Goal: Feedback & Contribution: Contribute content

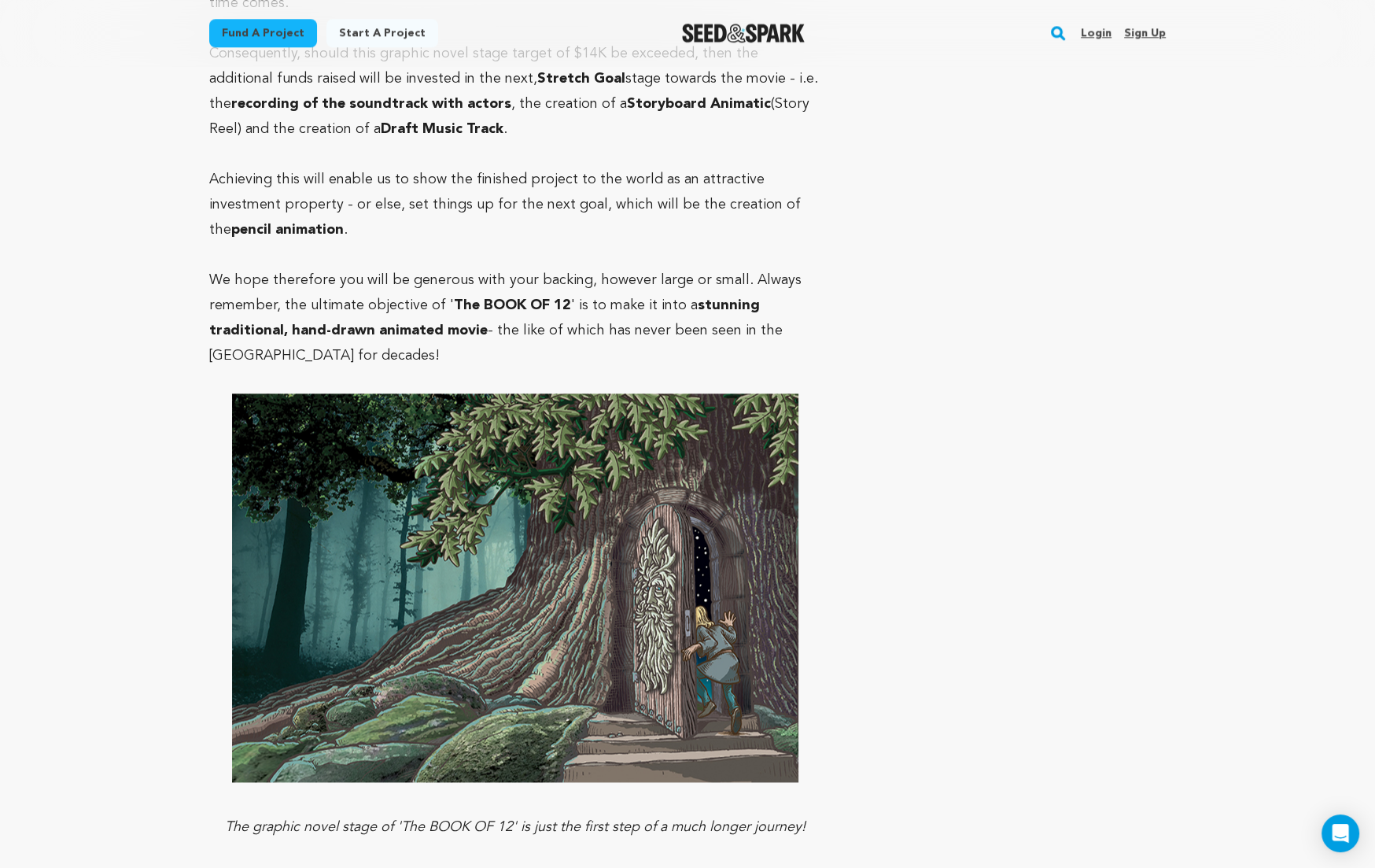
scroll to position [8754, 0]
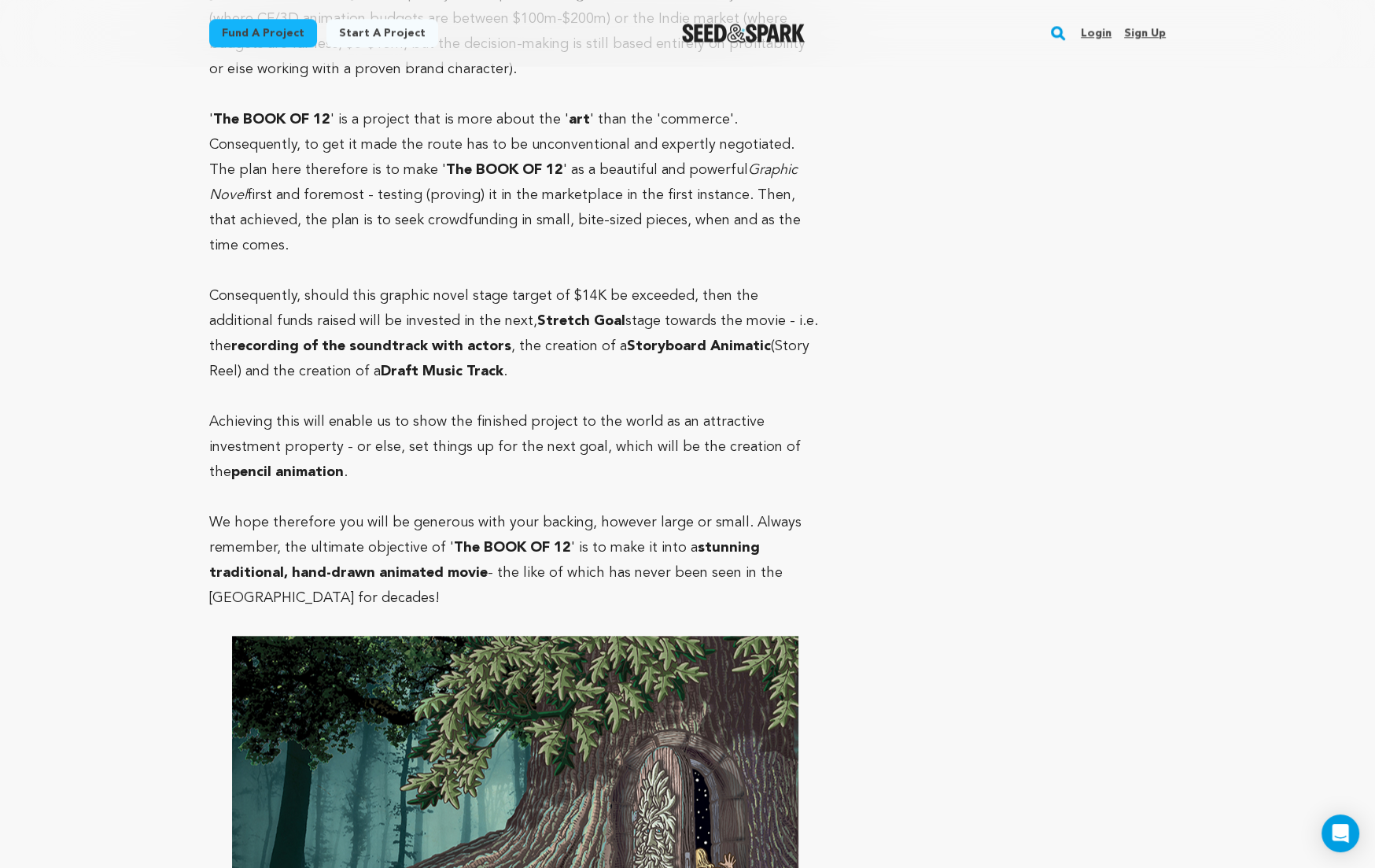
click at [1094, 28] on link "Login" at bounding box center [1096, 32] width 31 height 25
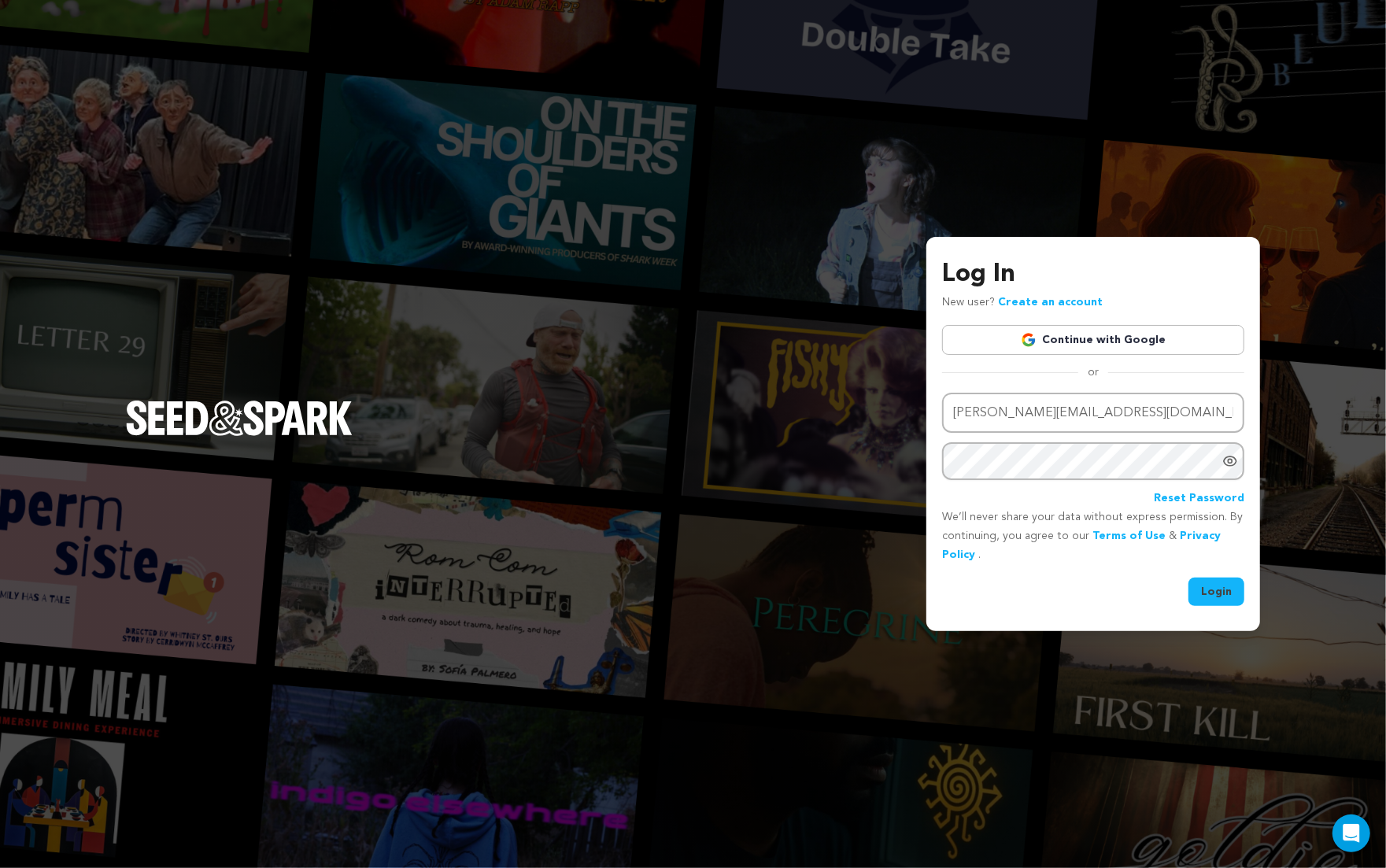
click at [1219, 588] on button "Login" at bounding box center [1216, 591] width 56 height 28
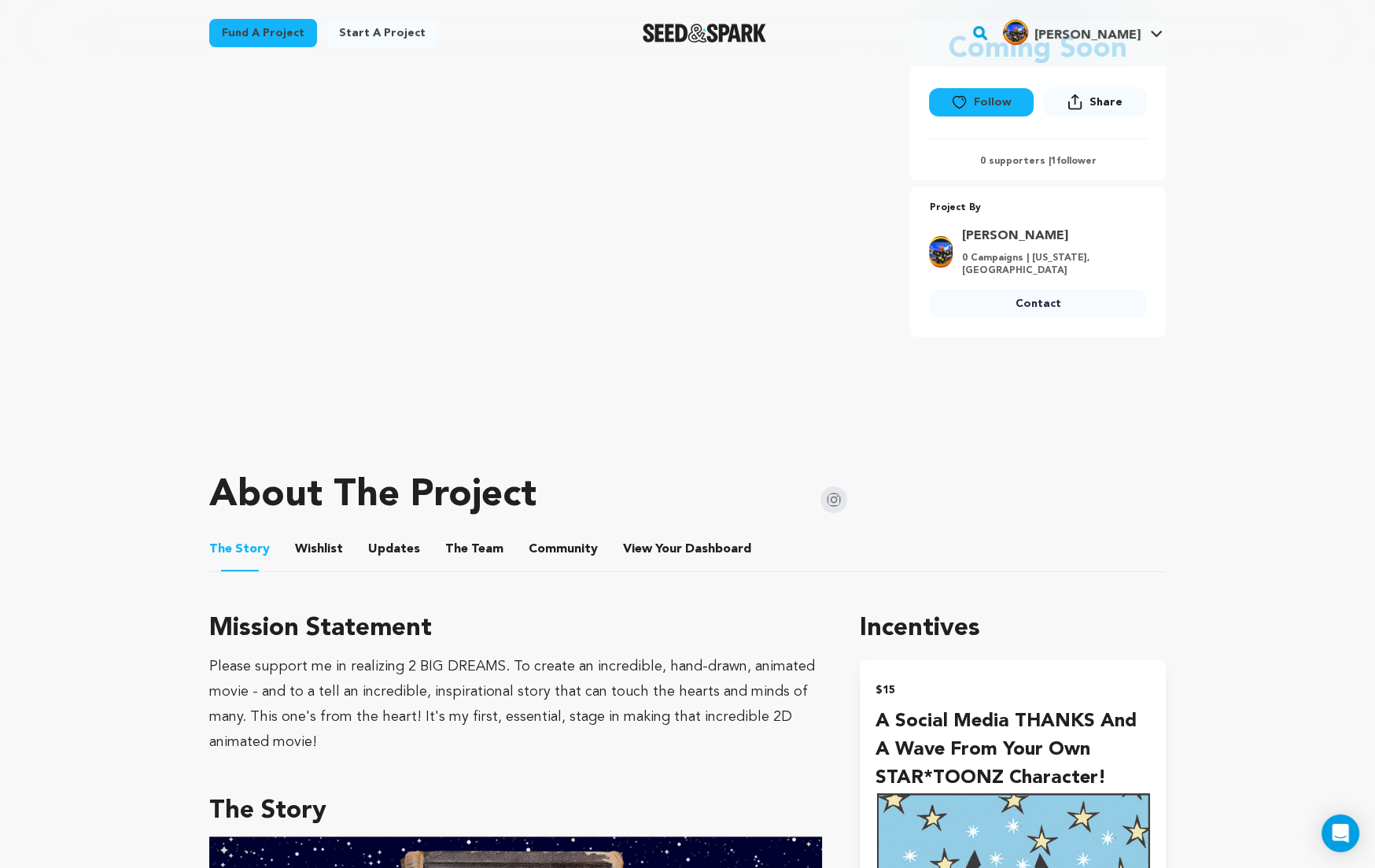
scroll to position [319, 0]
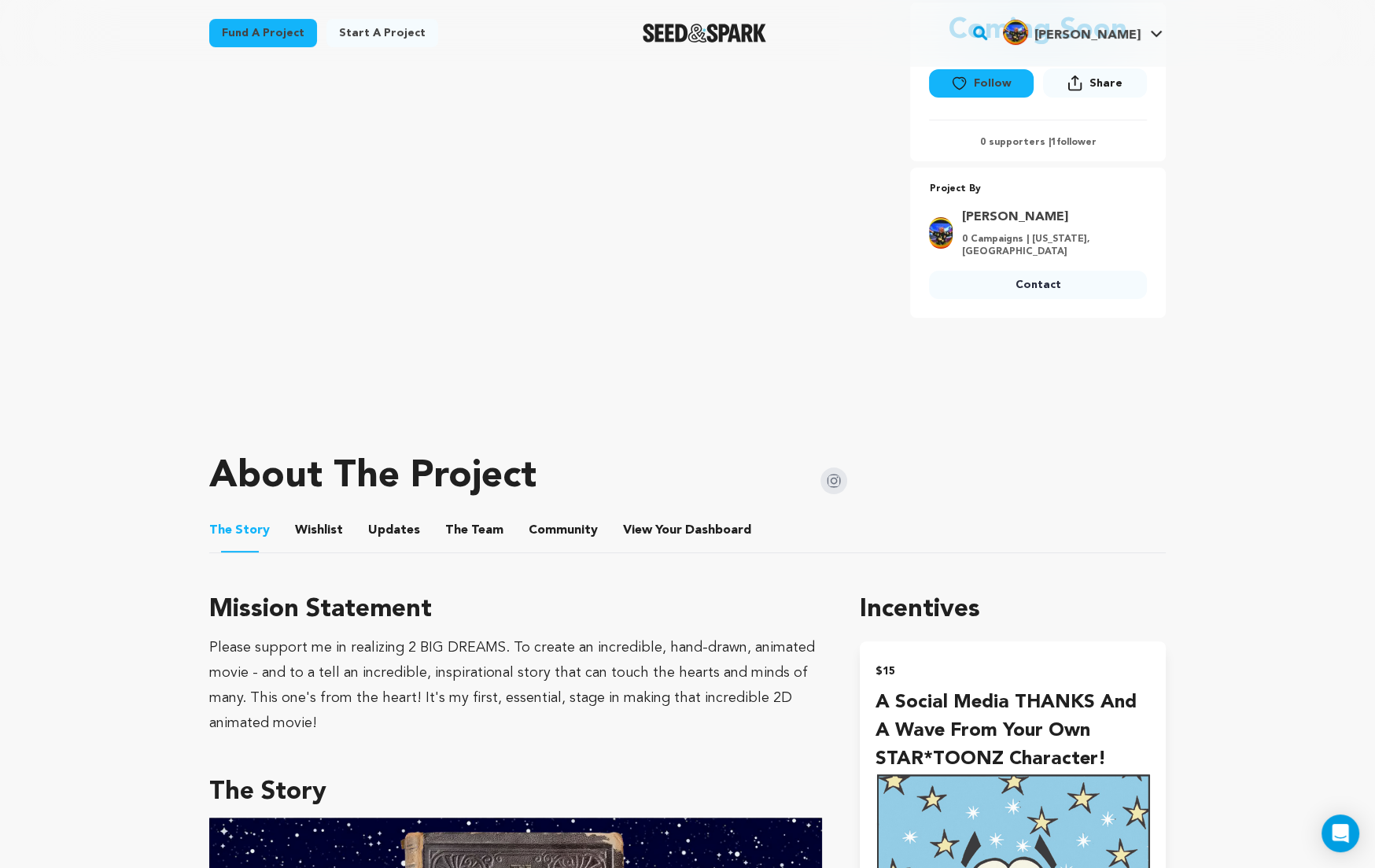
click at [383, 528] on button "Updates" at bounding box center [394, 533] width 38 height 38
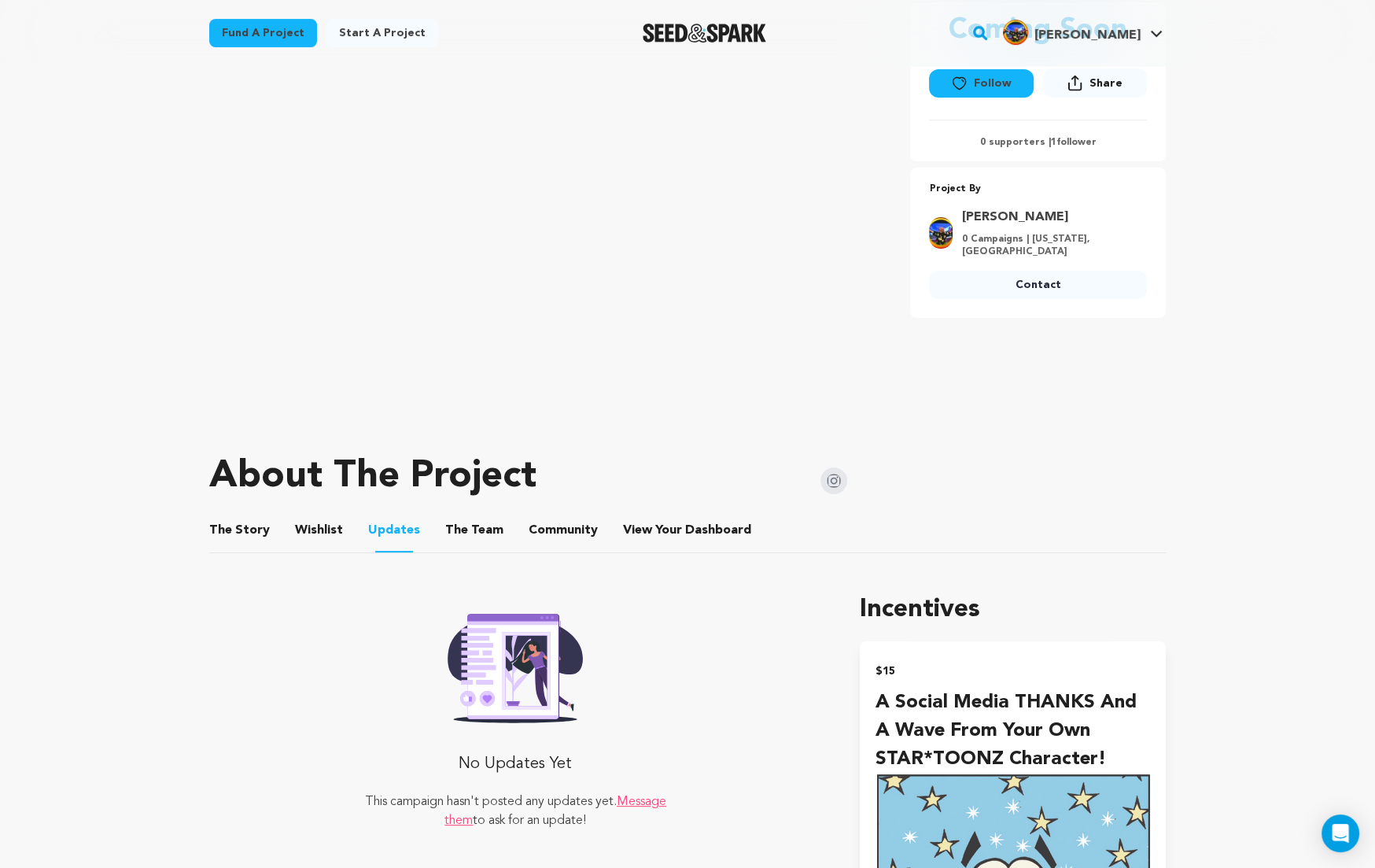
scroll to position [535, 0]
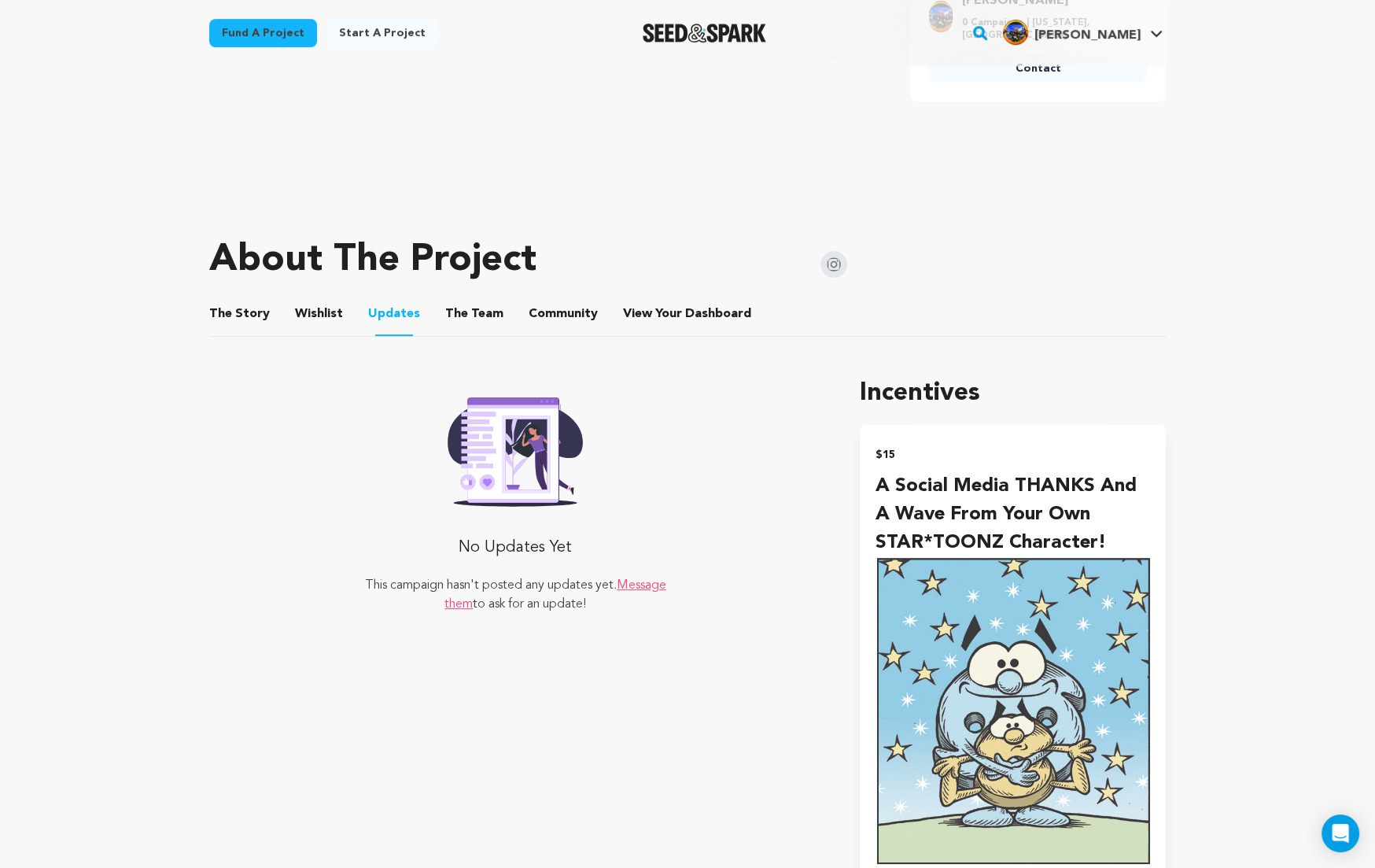
click at [518, 453] on img at bounding box center [515, 446] width 161 height 119
click at [1093, 108] on div "'The BOOK OF 12 ~ A Memoir of Past Lives': VOLUME 1. Comics" at bounding box center [1121, 110] width 75 height 35
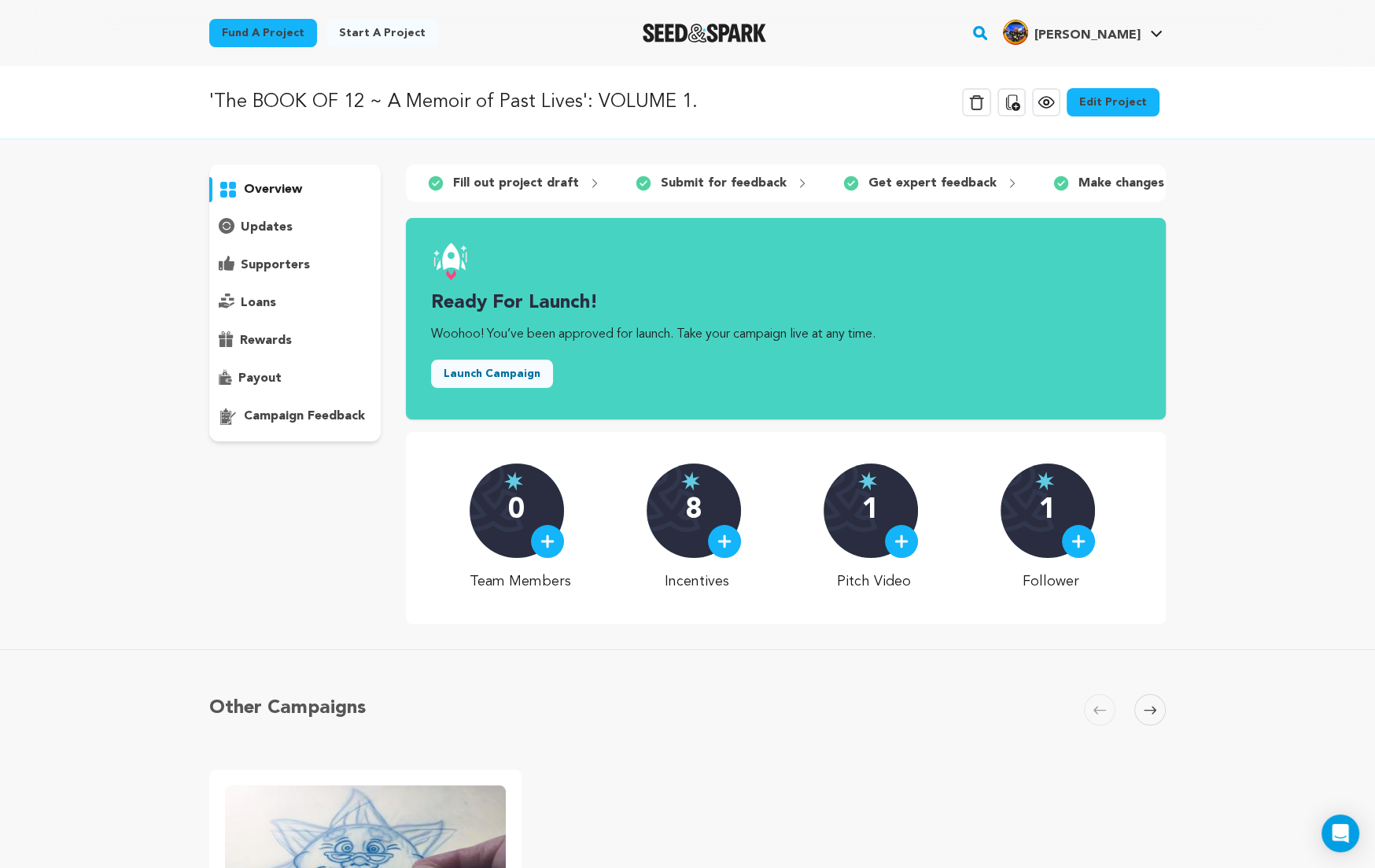
click at [1108, 99] on link "Edit Project" at bounding box center [1113, 102] width 92 height 28
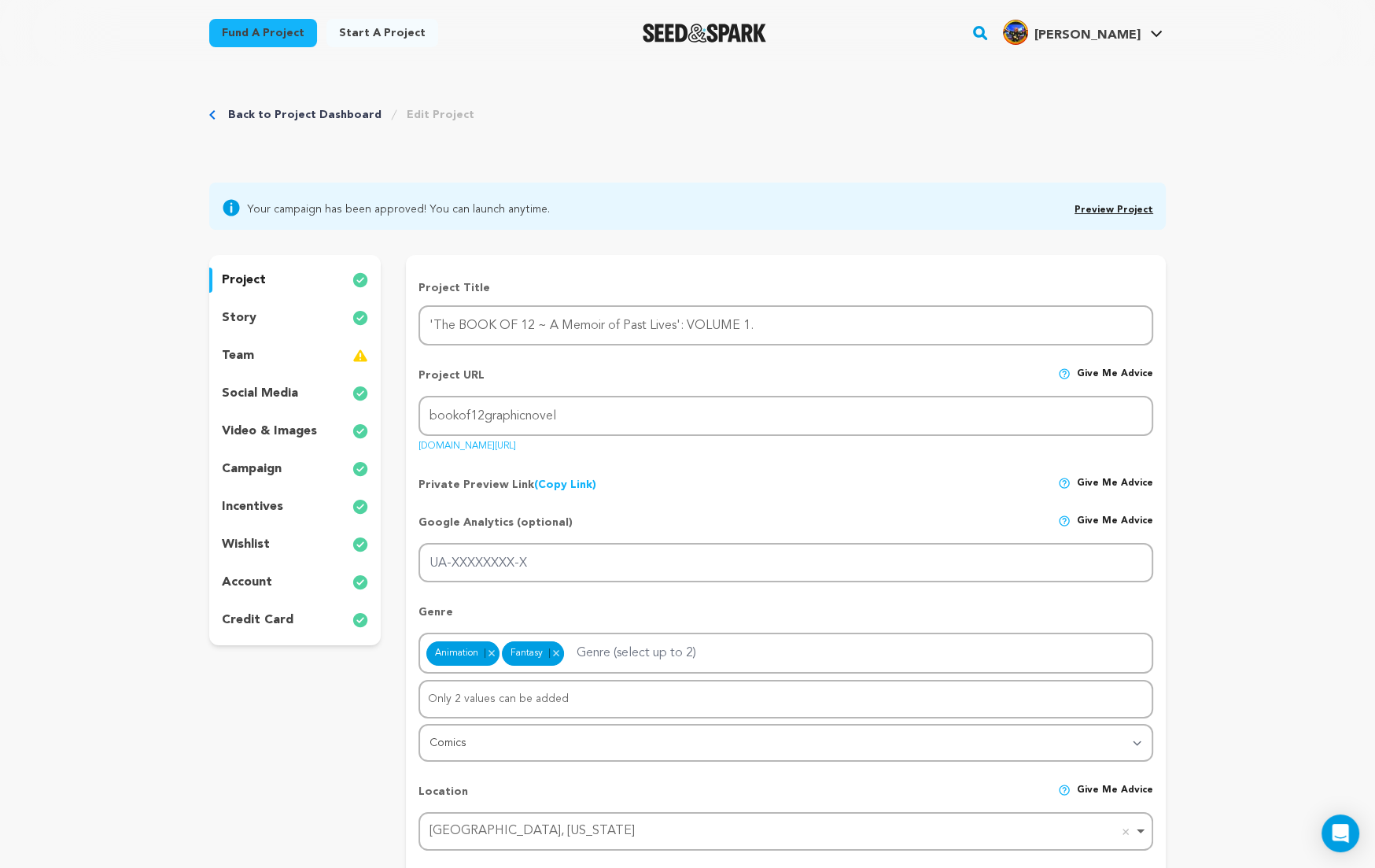
click at [266, 394] on p "social media" at bounding box center [260, 393] width 76 height 19
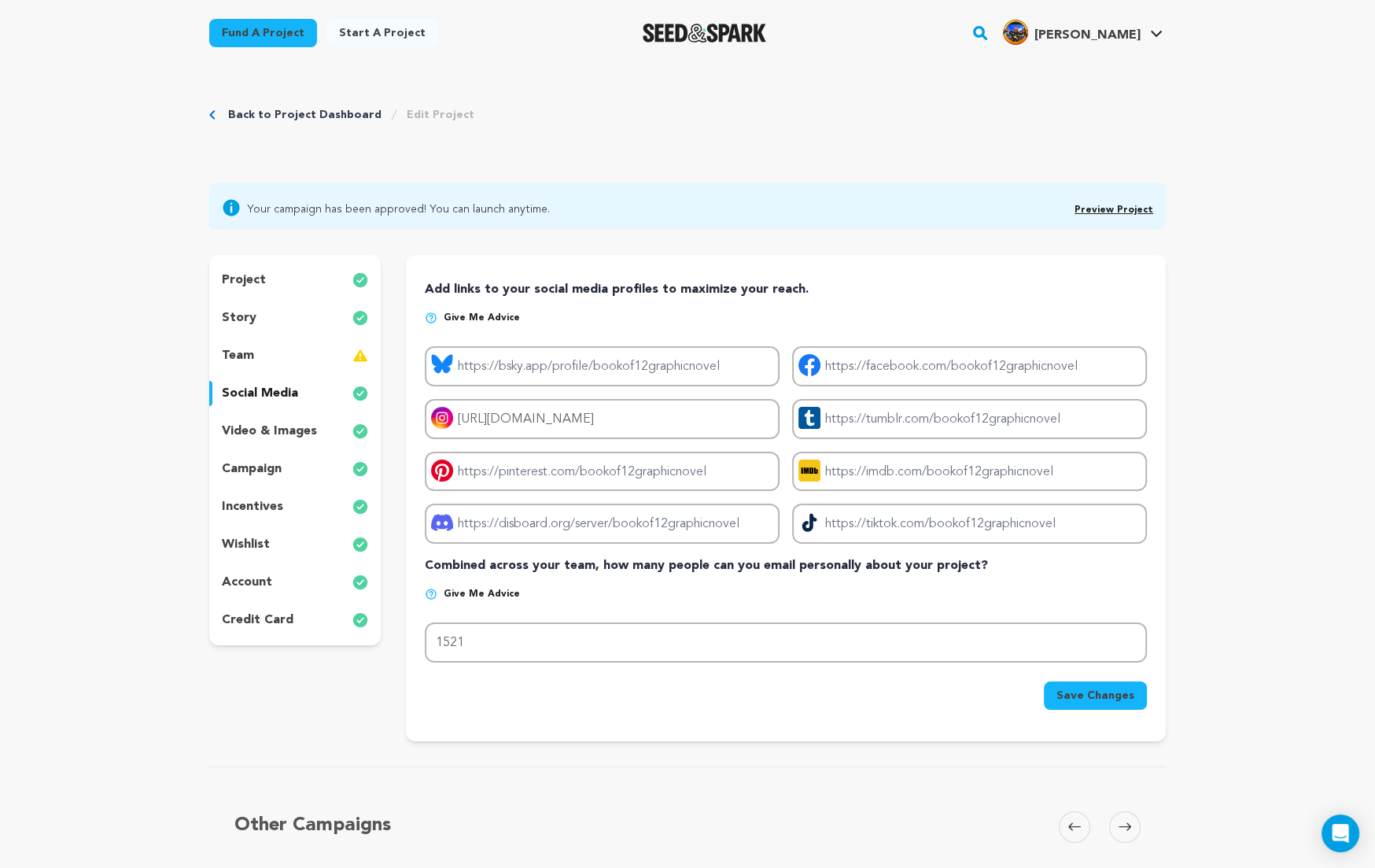
click at [256, 427] on p "video & images" at bounding box center [269, 431] width 95 height 19
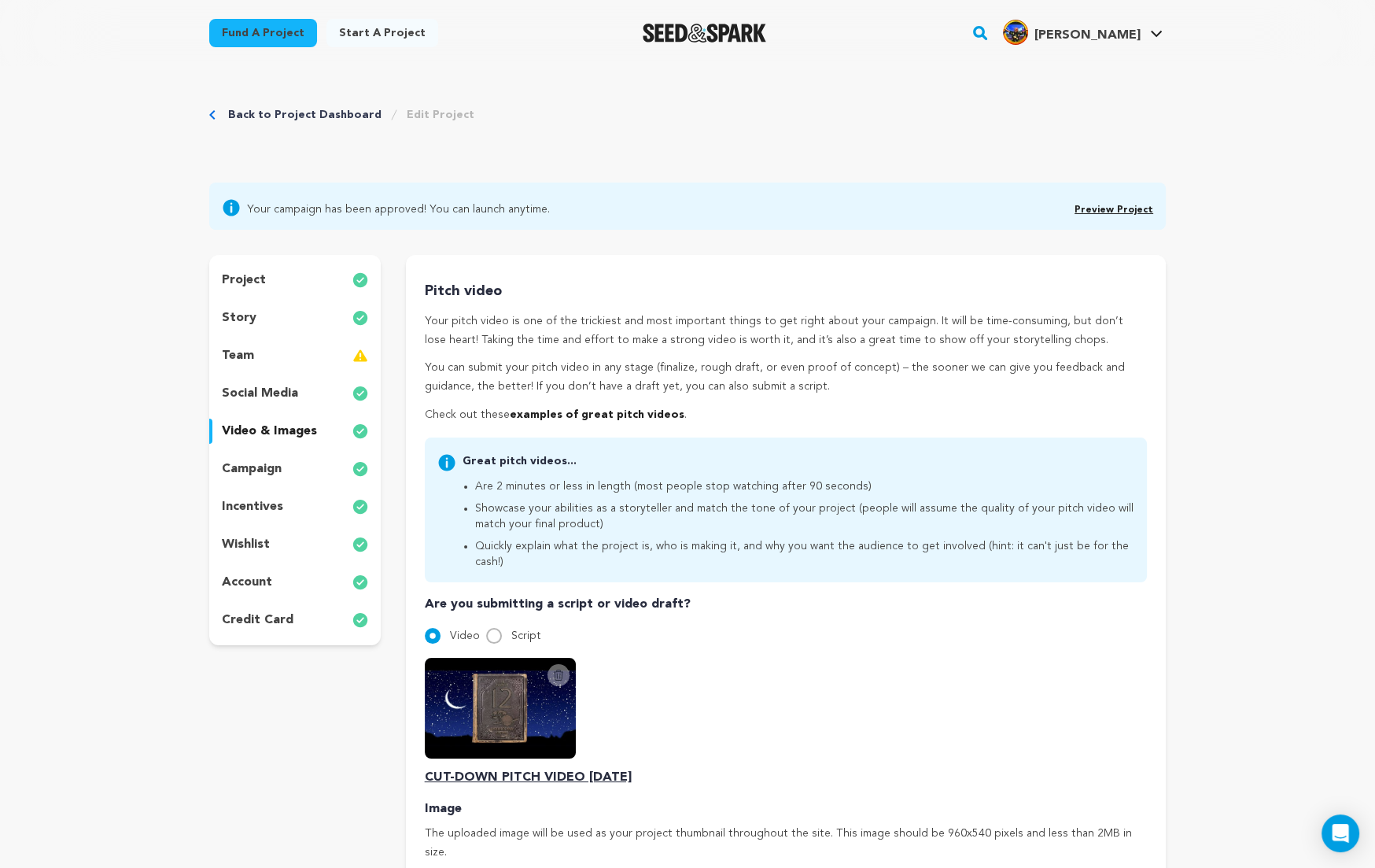
click at [267, 467] on p "campaign" at bounding box center [251, 468] width 60 height 19
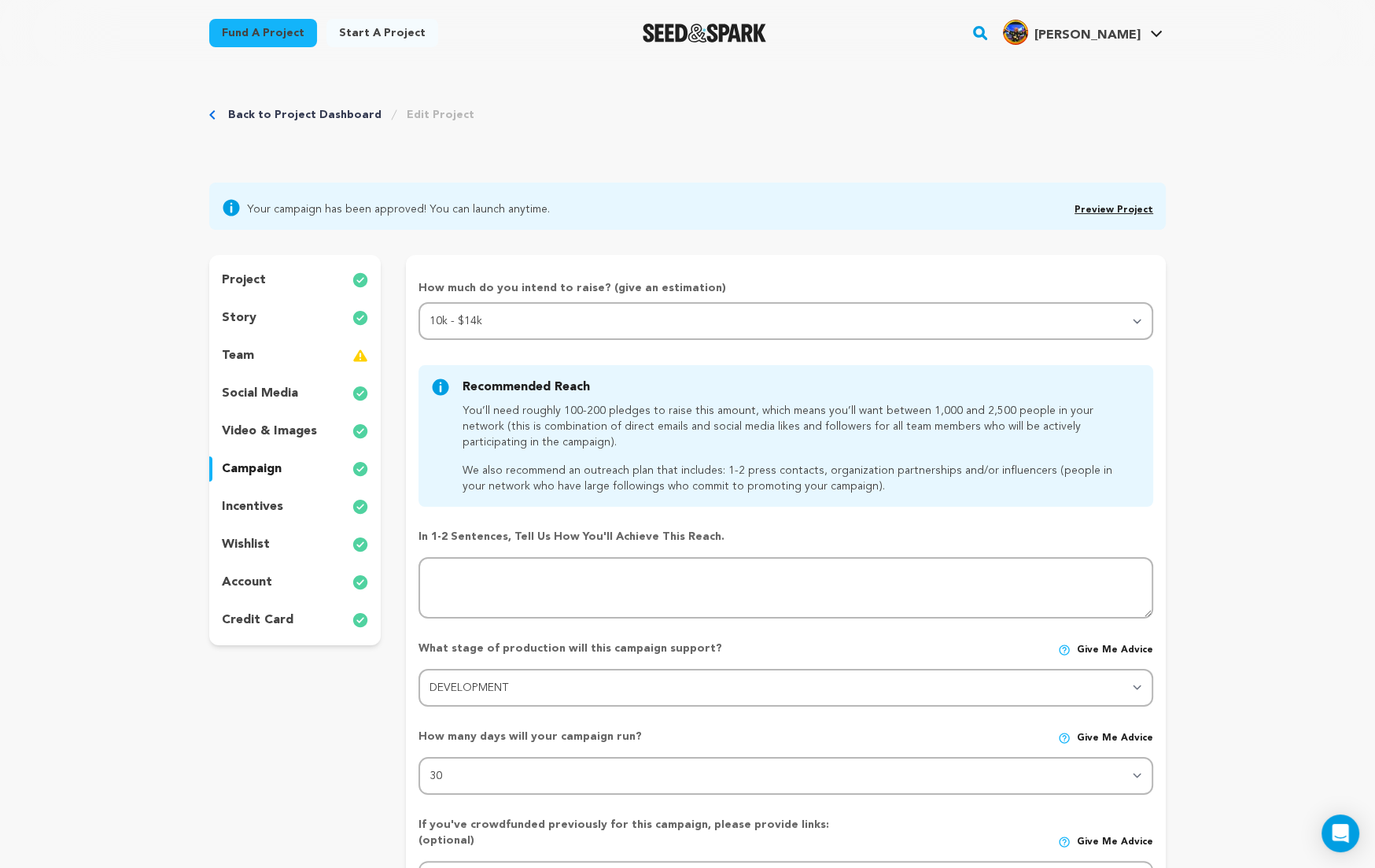
click at [620, 129] on div "Back to Project Dashboard Edit Project Launch Campaign" at bounding box center [687, 131] width 956 height 104
click at [324, 113] on link "Back to Project Dashboard" at bounding box center [304, 114] width 153 height 15
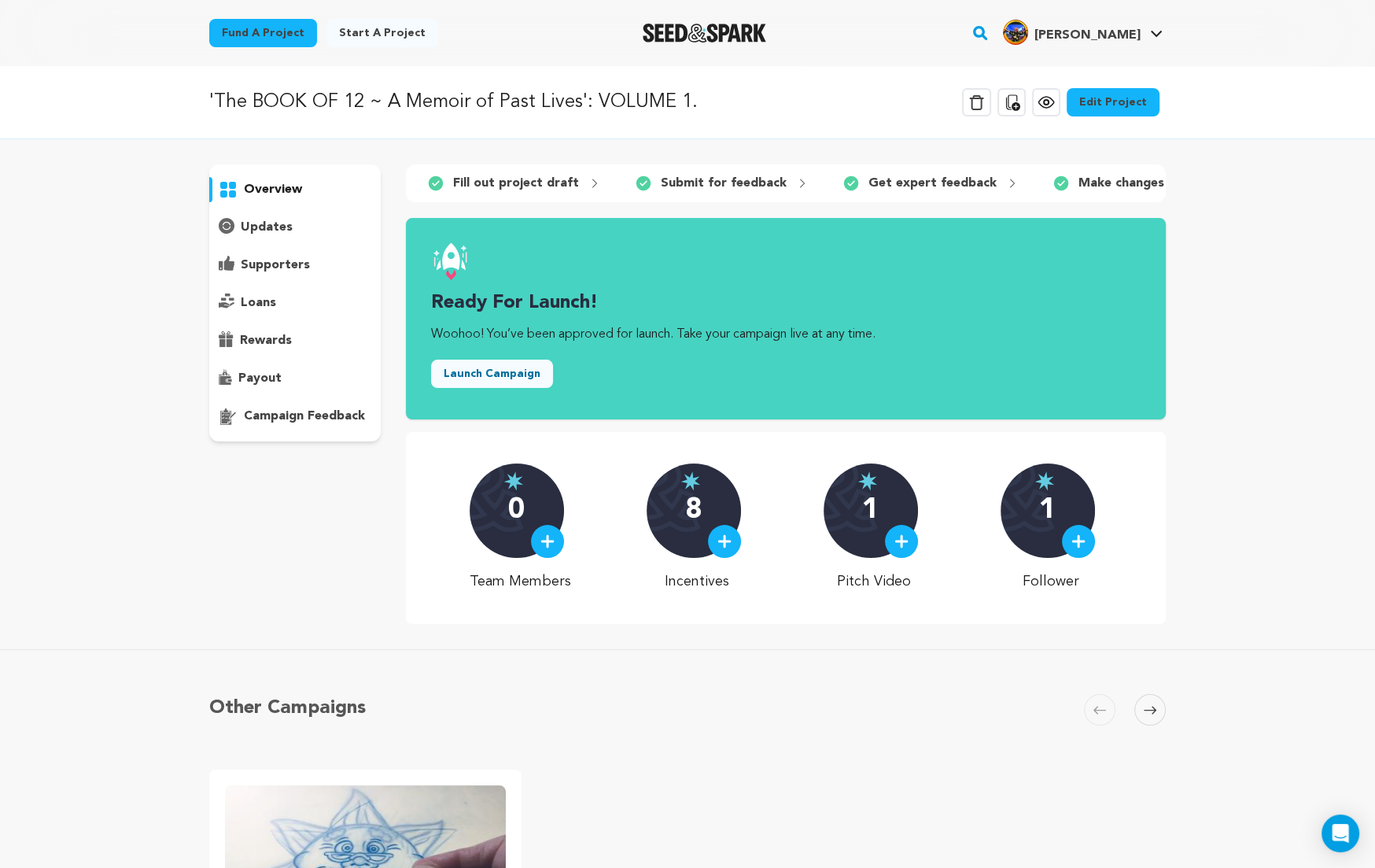
click at [273, 227] on p "updates" at bounding box center [267, 227] width 52 height 19
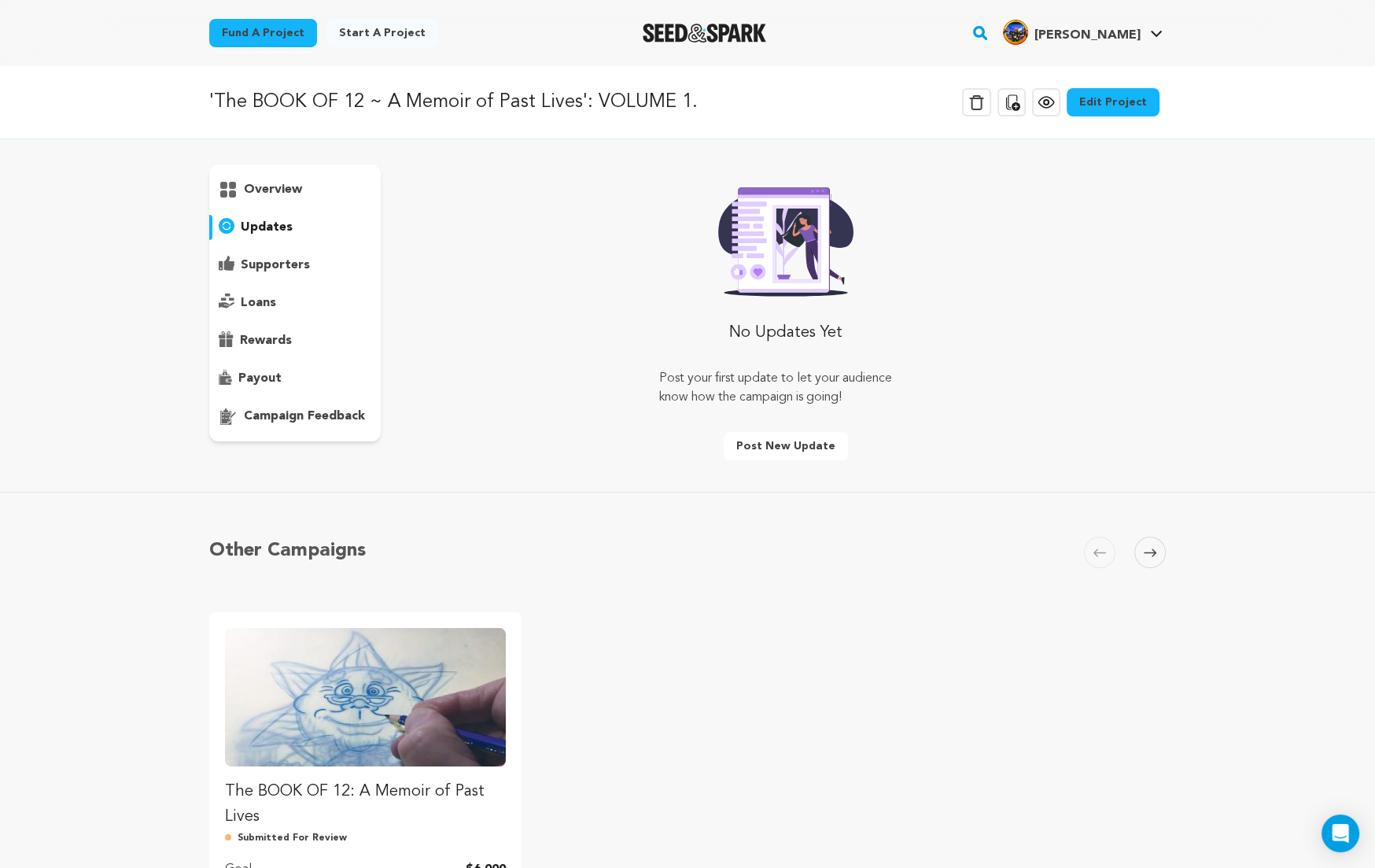
click at [780, 445] on button "Post new update" at bounding box center [785, 445] width 124 height 28
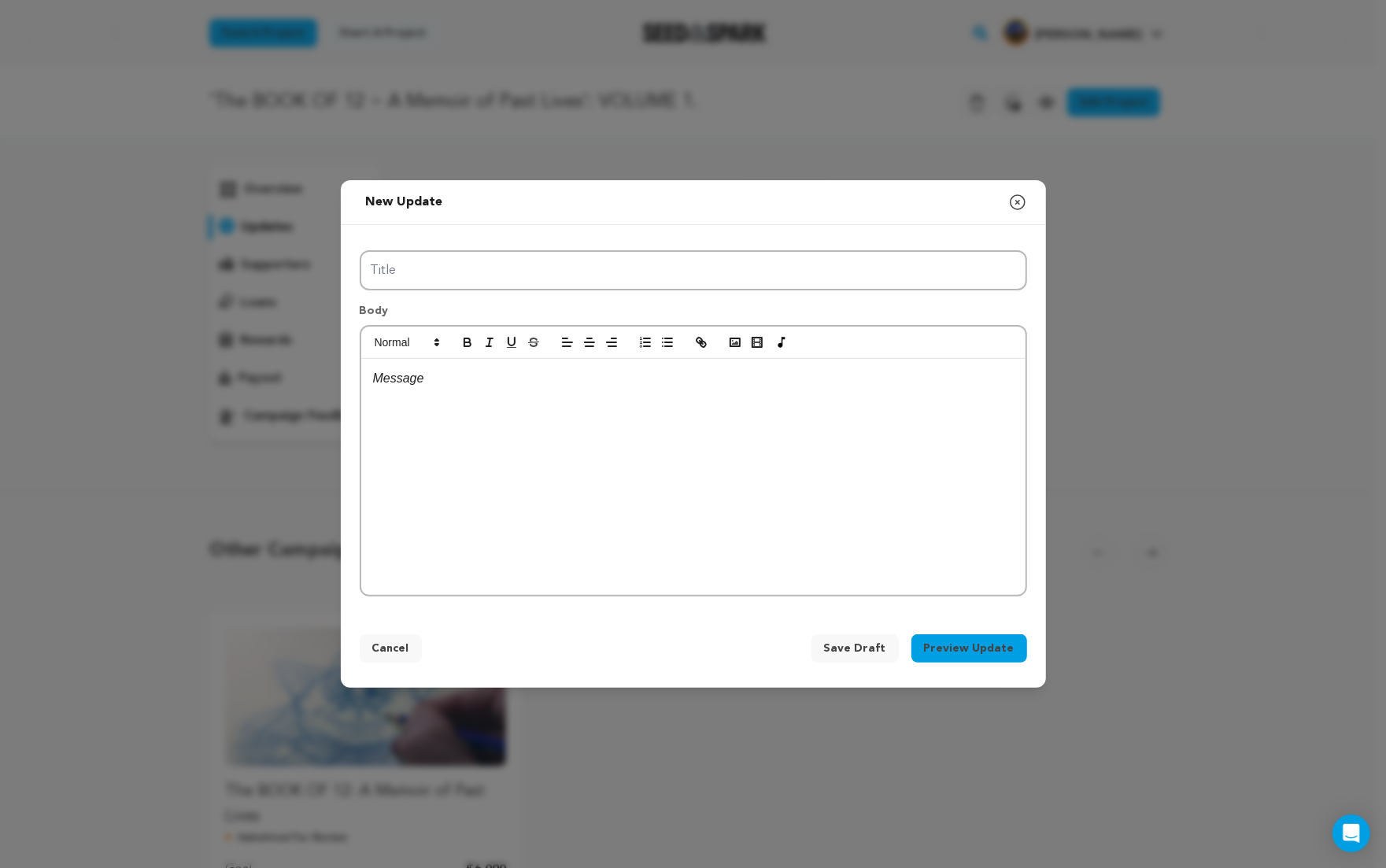
click at [413, 379] on p at bounding box center [693, 378] width 640 height 20
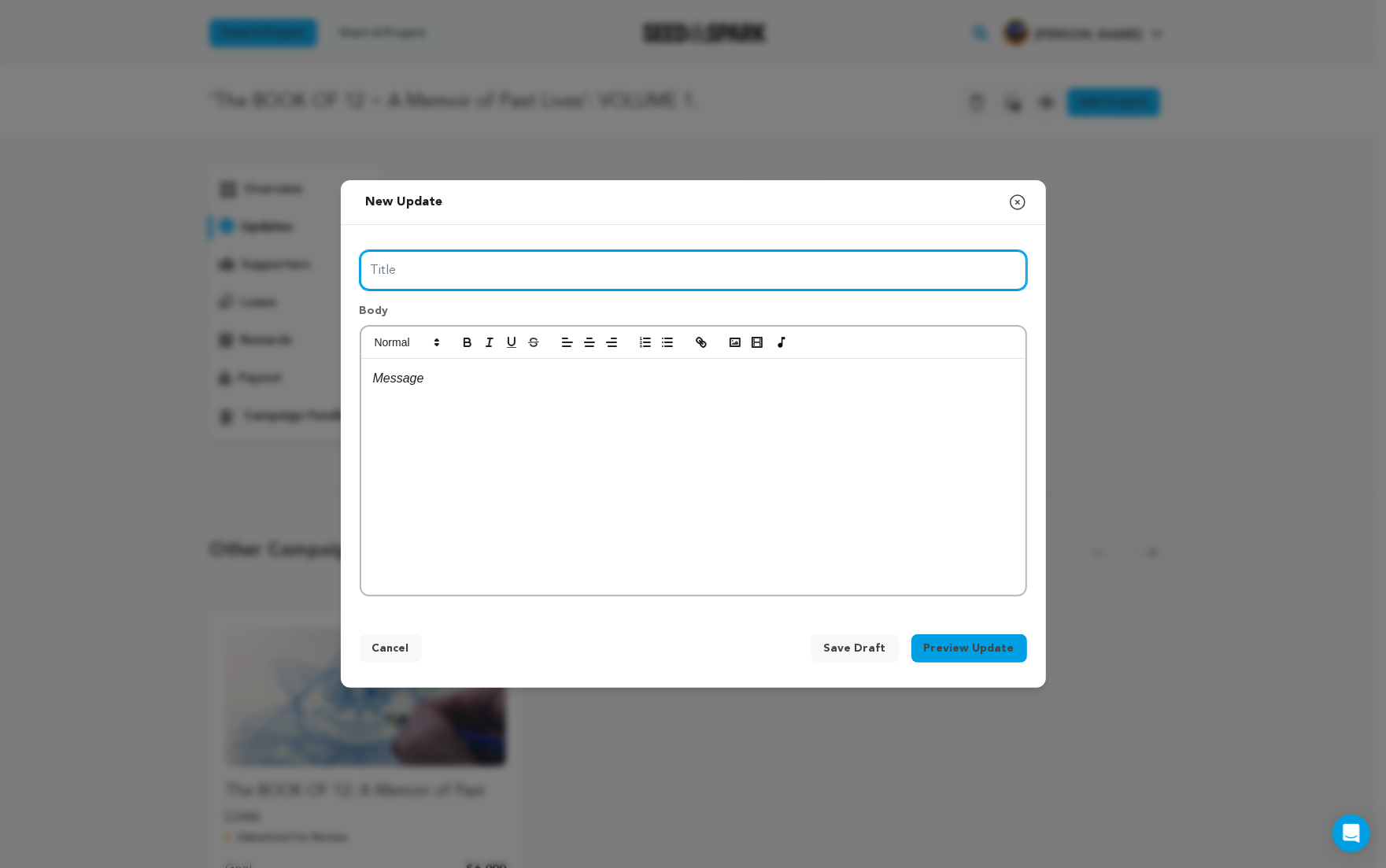
click at [392, 268] on input "Title" at bounding box center [693, 269] width 667 height 40
type input "I"
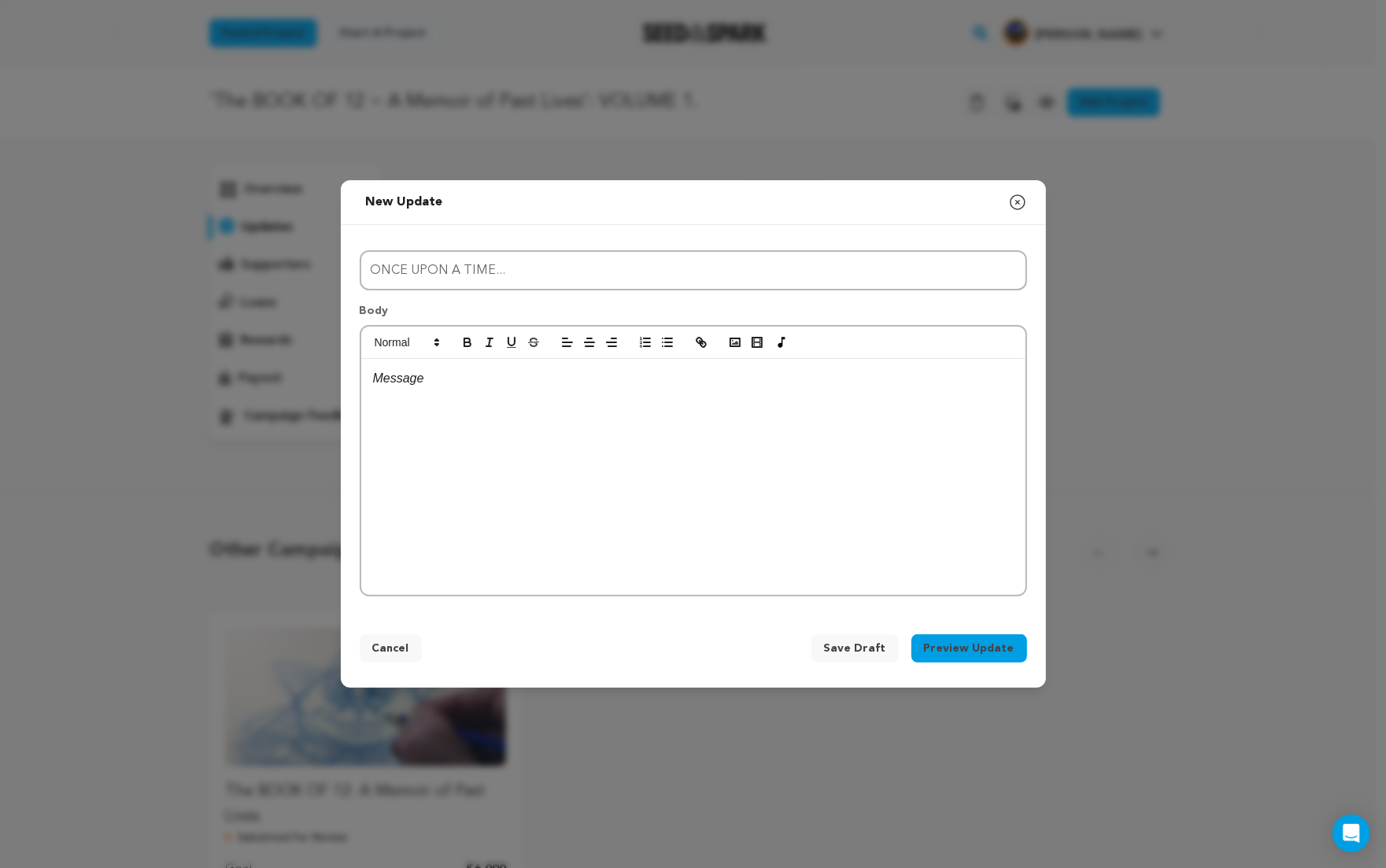
click at [383, 377] on p at bounding box center [693, 378] width 640 height 20
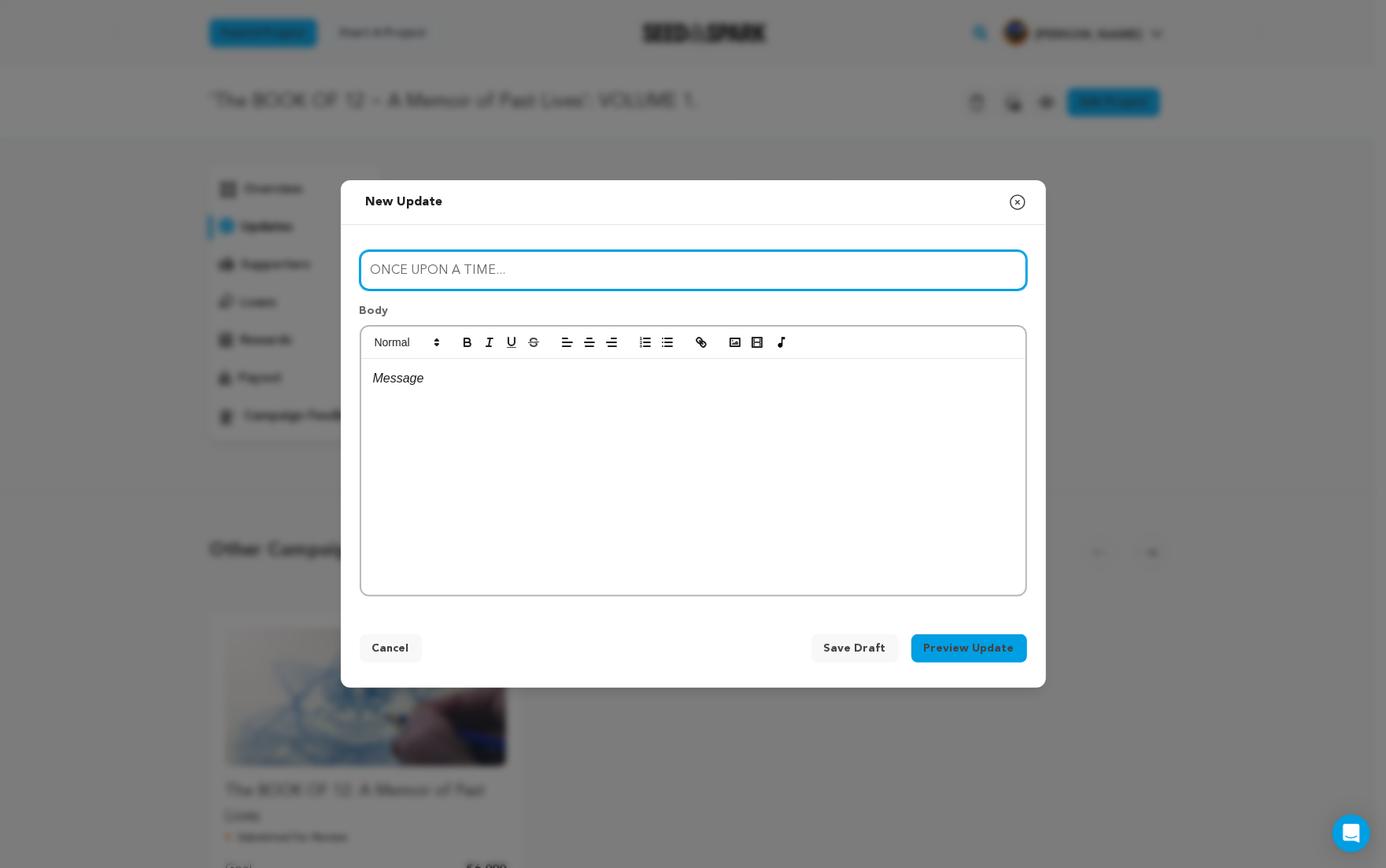
drag, startPoint x: 371, startPoint y: 269, endPoint x: 497, endPoint y: 273, distance: 126.1
click at [497, 273] on input "ONCE UPON A TIME..." at bounding box center [693, 269] width 667 height 40
paste input "A long time ago, in a kingdom, far far away"
drag, startPoint x: 372, startPoint y: 269, endPoint x: 644, endPoint y: 273, distance: 272.0
click at [644, 273] on input "A long time ago, in a kingdom, far far away.." at bounding box center [693, 269] width 667 height 40
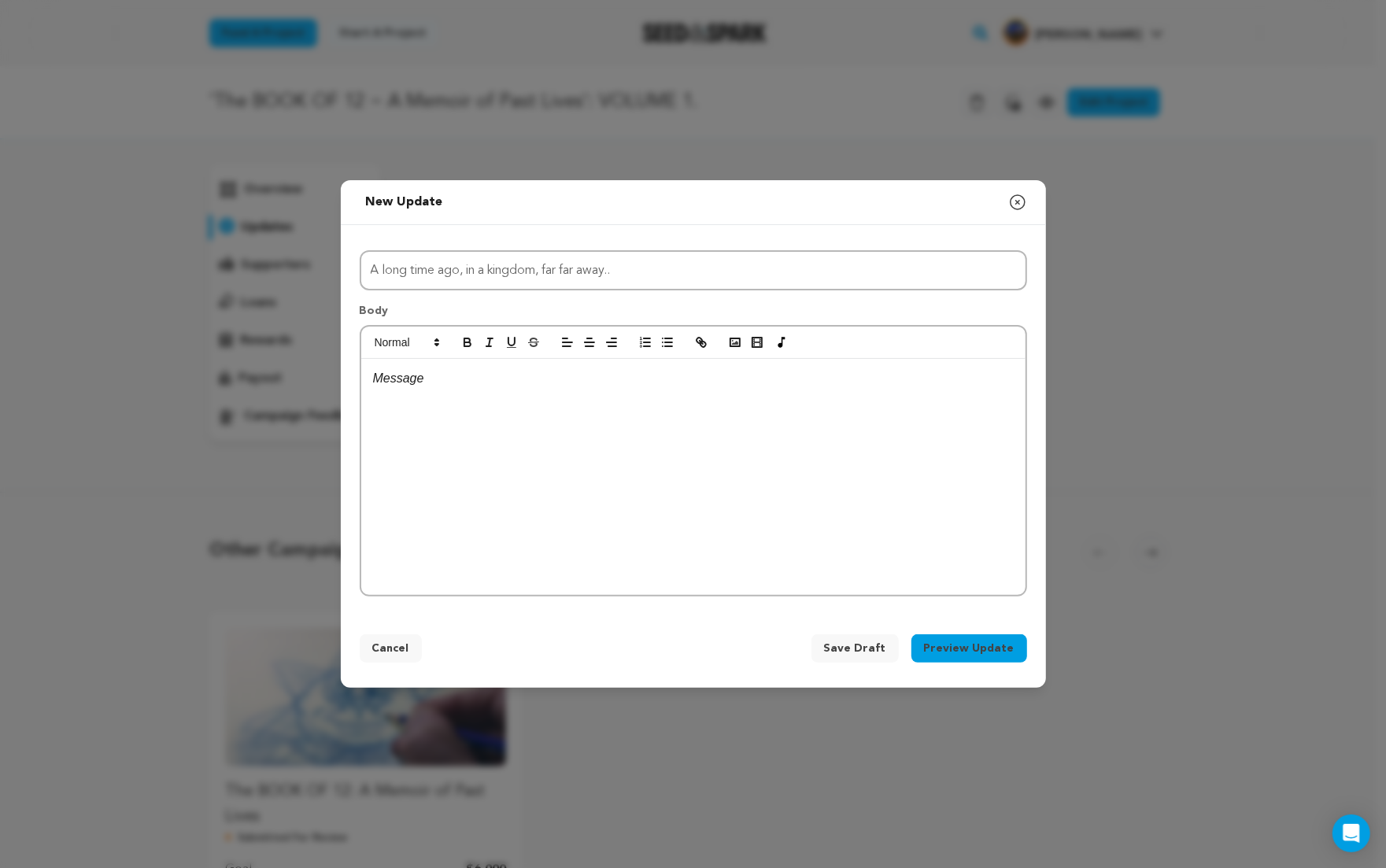
click at [454, 378] on p at bounding box center [693, 378] width 640 height 20
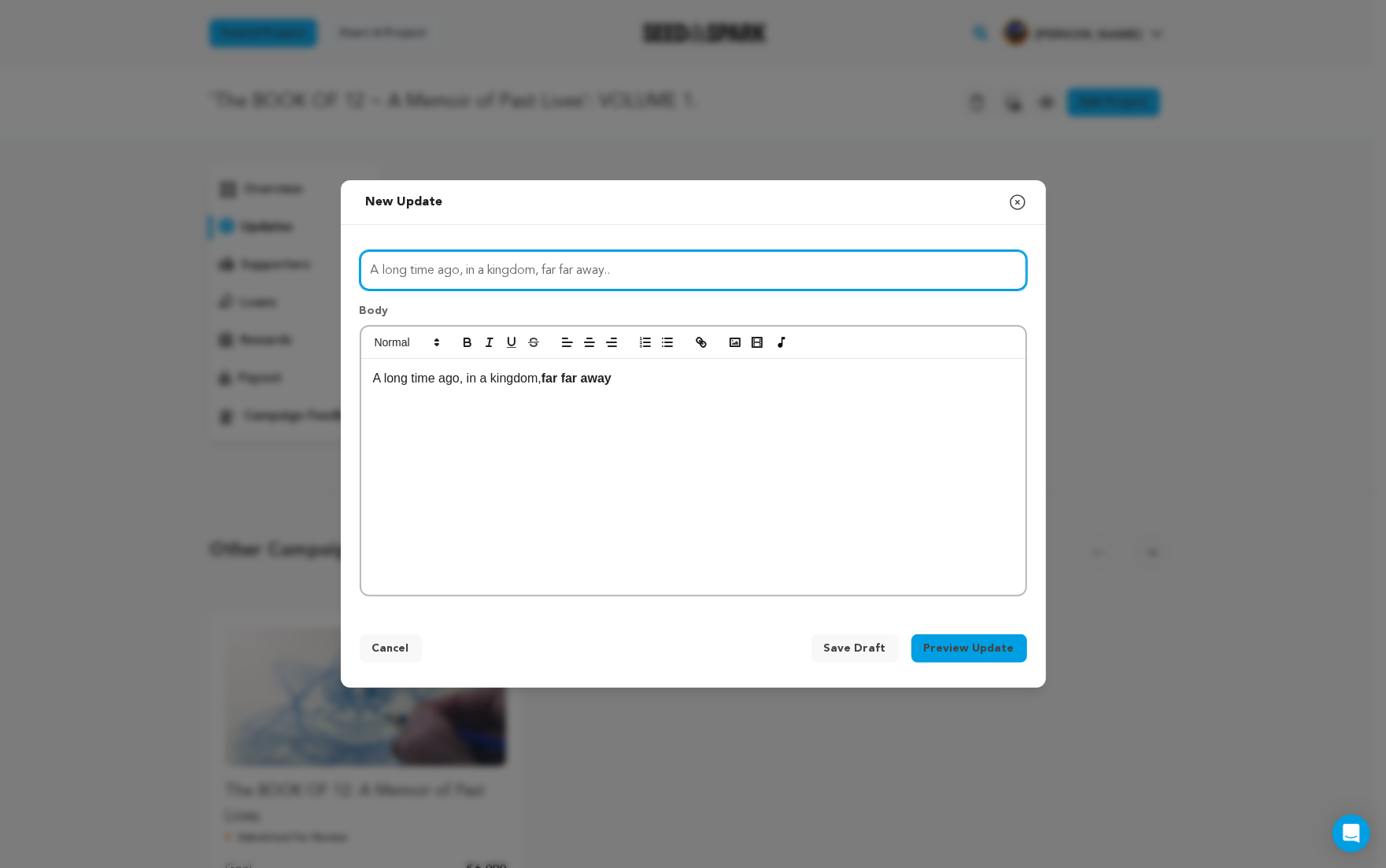
drag, startPoint x: 372, startPoint y: 269, endPoint x: 626, endPoint y: 269, distance: 254.0
click at [626, 269] on input "A long time ago, in a kingdom, far far away.." at bounding box center [693, 269] width 667 height 40
type input "NOT TOO LONG AGO..."
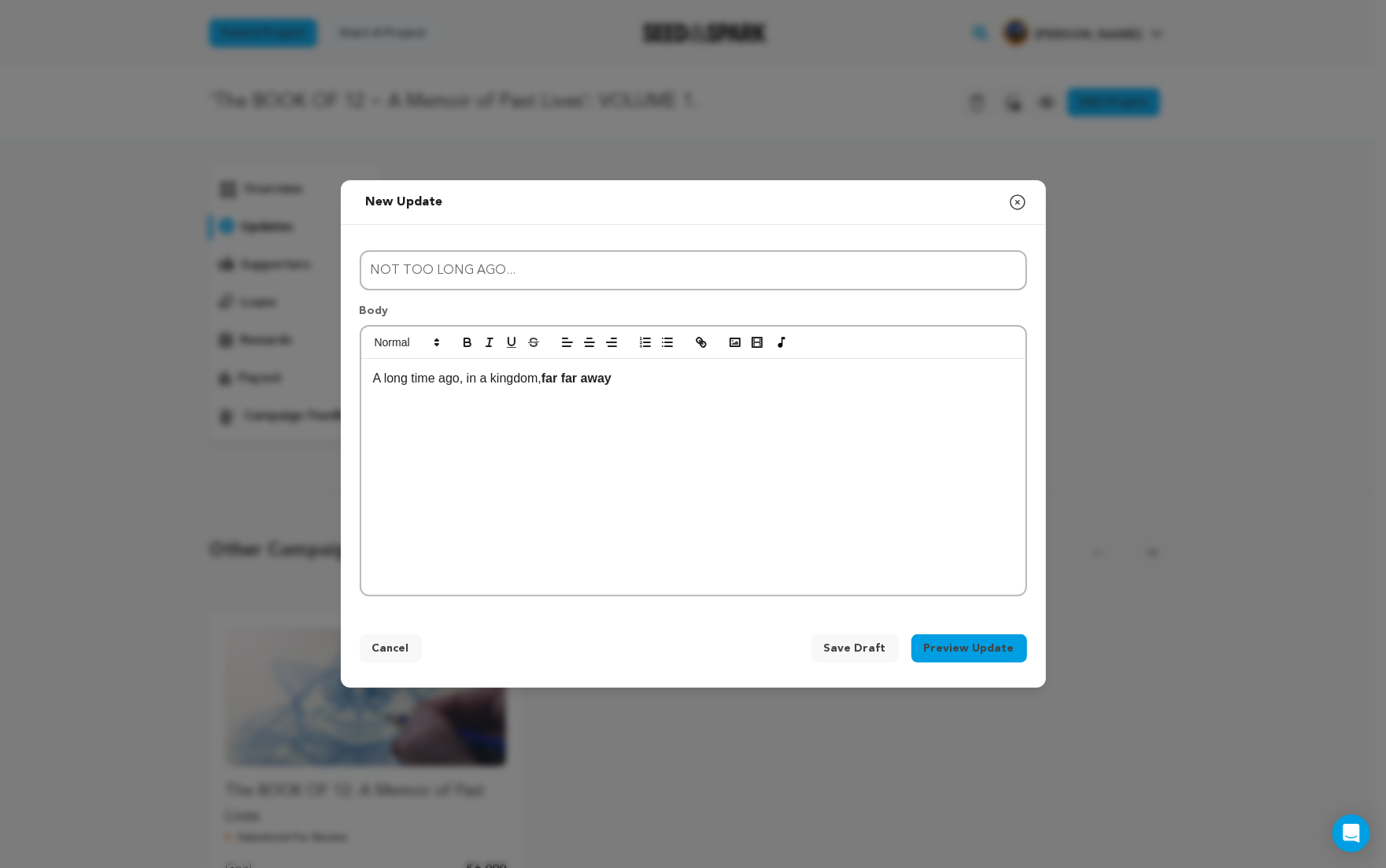
click at [376, 379] on p "A long time ago, in a kingdom, far far away" at bounding box center [693, 378] width 640 height 20
drag, startPoint x: 558, startPoint y: 378, endPoint x: 855, endPoint y: 381, distance: 297.0
click at [855, 381] on p "...on a planet not at all far away, A long time ago, in a kingdom, far far away" at bounding box center [693, 378] width 640 height 20
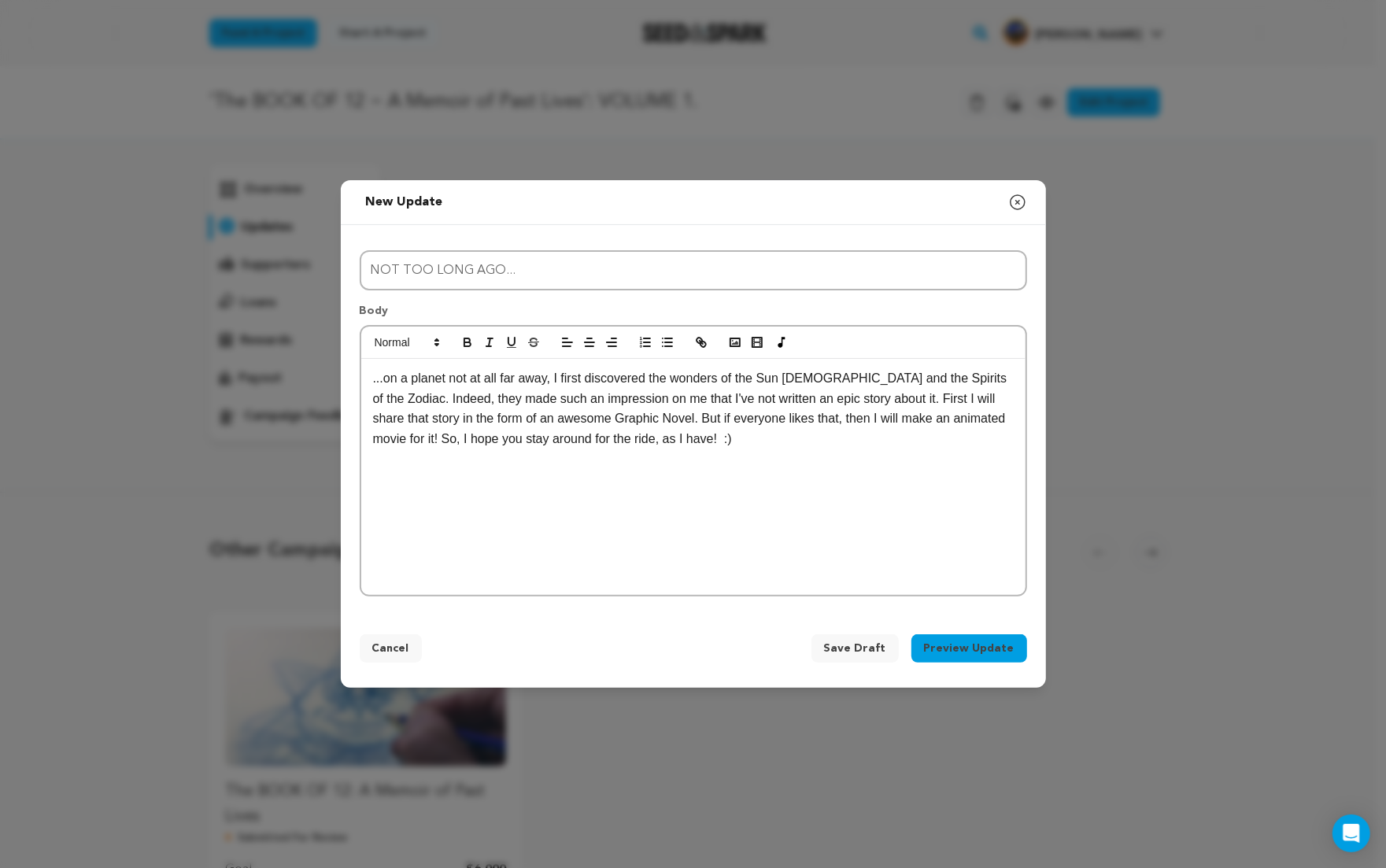
click at [867, 377] on p "...on a planet not at all far away, I first discovered the wonders of the Sun G…" at bounding box center [693, 408] width 640 height 80
click at [630, 401] on p "...on a planet not at all far away, I first discovered the wonders of the Sun G…" at bounding box center [693, 408] width 640 height 80
click at [836, 401] on p "...on a planet not at all far away, I first discovered the wonders of the Sun G…" at bounding box center [693, 408] width 640 height 80
click at [1011, 403] on p "...on a planet not at all far away, I first discovered the wonders of the Sun G…" at bounding box center [693, 408] width 640 height 80
drag, startPoint x: 420, startPoint y: 422, endPoint x: 538, endPoint y: 416, distance: 118.2
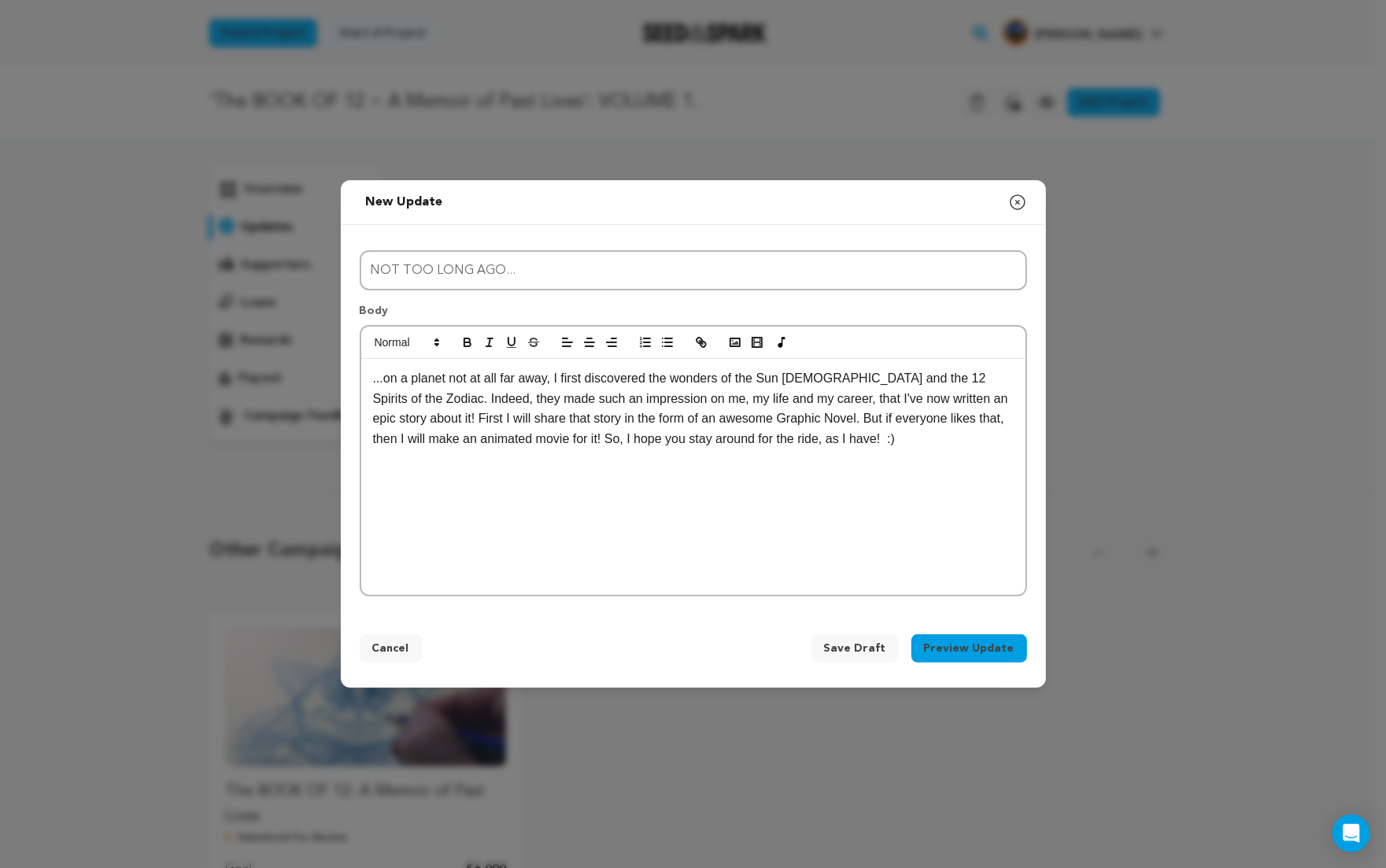
click at [420, 422] on p "...on a planet not at all far away, I first discovered the wonders of the Sun G…" at bounding box center [693, 408] width 640 height 80
click at [506, 422] on p "...on a planet not at all far away, I first discovered the wonders of the Sun G…" at bounding box center [693, 408] width 640 height 80
click at [473, 436] on p "...on a planet not at all far away, I first discovered the wonders of the Sun G…" at bounding box center [693, 408] width 640 height 80
click at [473, 438] on p "...on a planet not at all far away, I first discovered the wonders of the Sun G…" at bounding box center [693, 408] width 640 height 80
click at [635, 423] on p "...on a planet not at all far away, I first discovered the wonders of the Sun G…" at bounding box center [693, 408] width 640 height 80
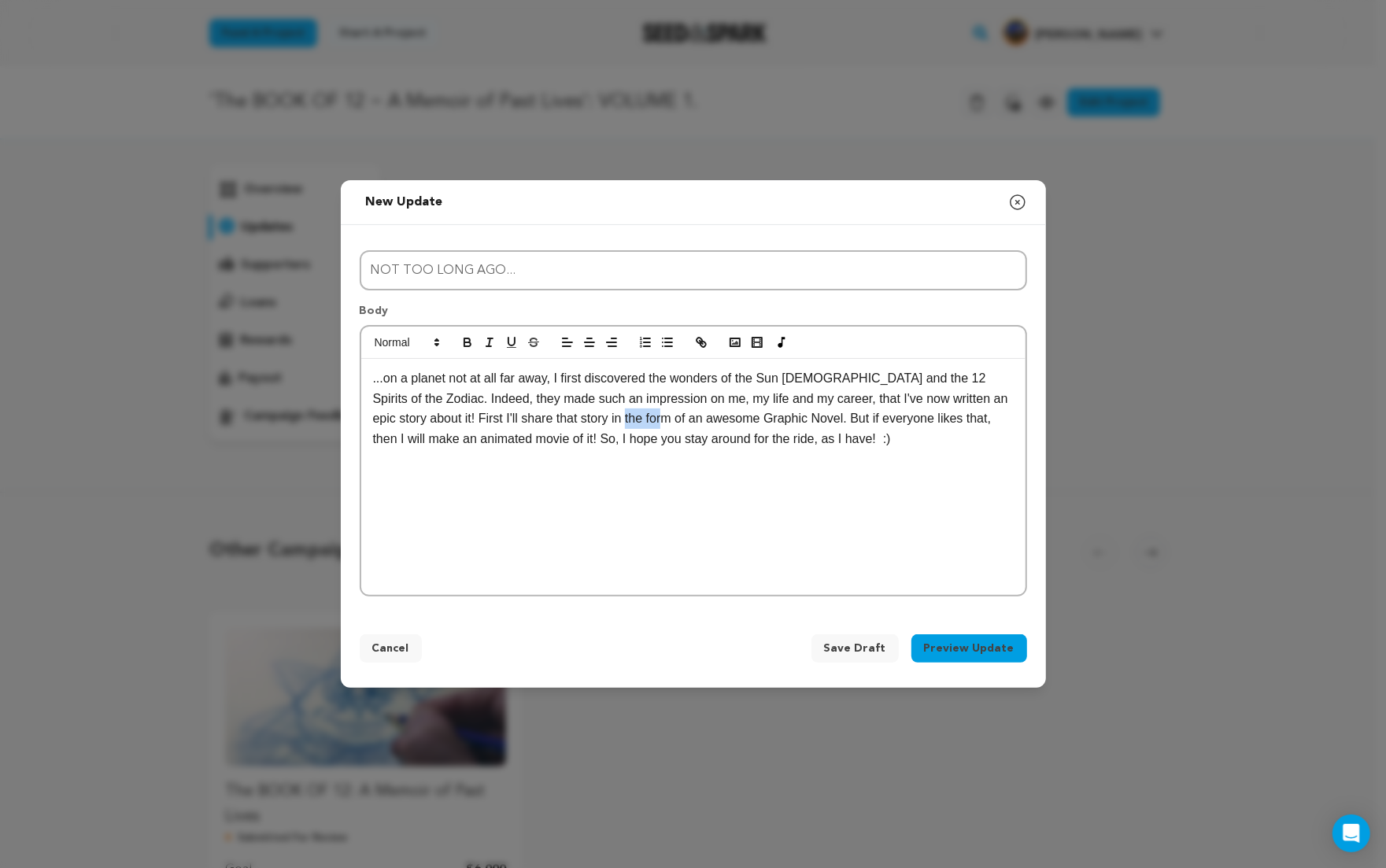
click at [635, 423] on p "...on a planet not at all far away, I first discovered the wonders of the Sun G…" at bounding box center [693, 408] width 640 height 80
click at [768, 442] on p "...on a planet not at all far away, I first discovered the wonders of the Sun G…" at bounding box center [693, 408] width 640 height 80
click at [412, 439] on p "...on a planet not at all far away, I first discovered the wonders of the Sun G…" at bounding box center [693, 408] width 640 height 80
click at [372, 383] on div "...on a planet not at all far away, I first discovered the wonders of the Sun G…" at bounding box center [693, 476] width 664 height 236
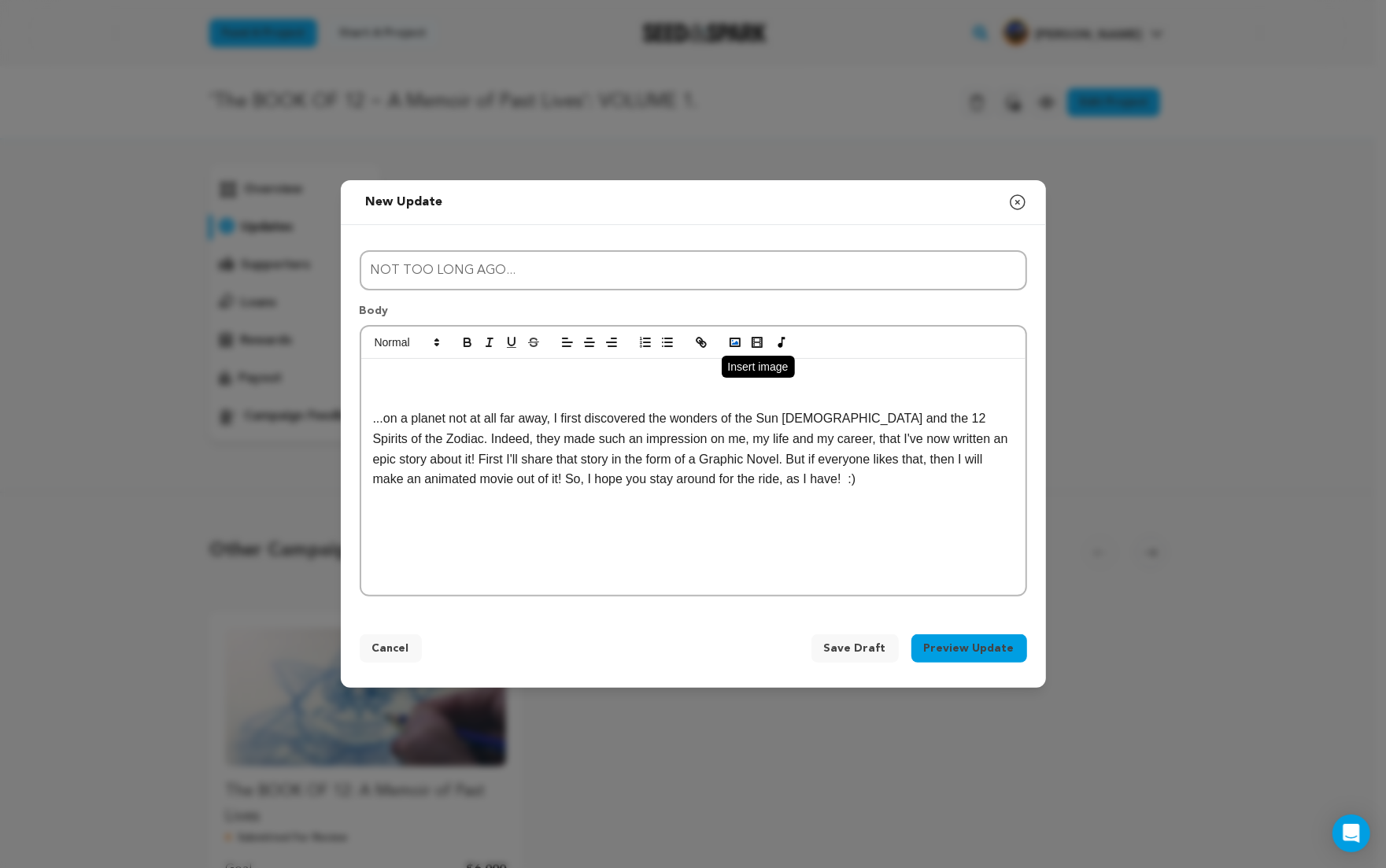
click at [734, 340] on icon "button" at bounding box center [734, 342] width 14 height 14
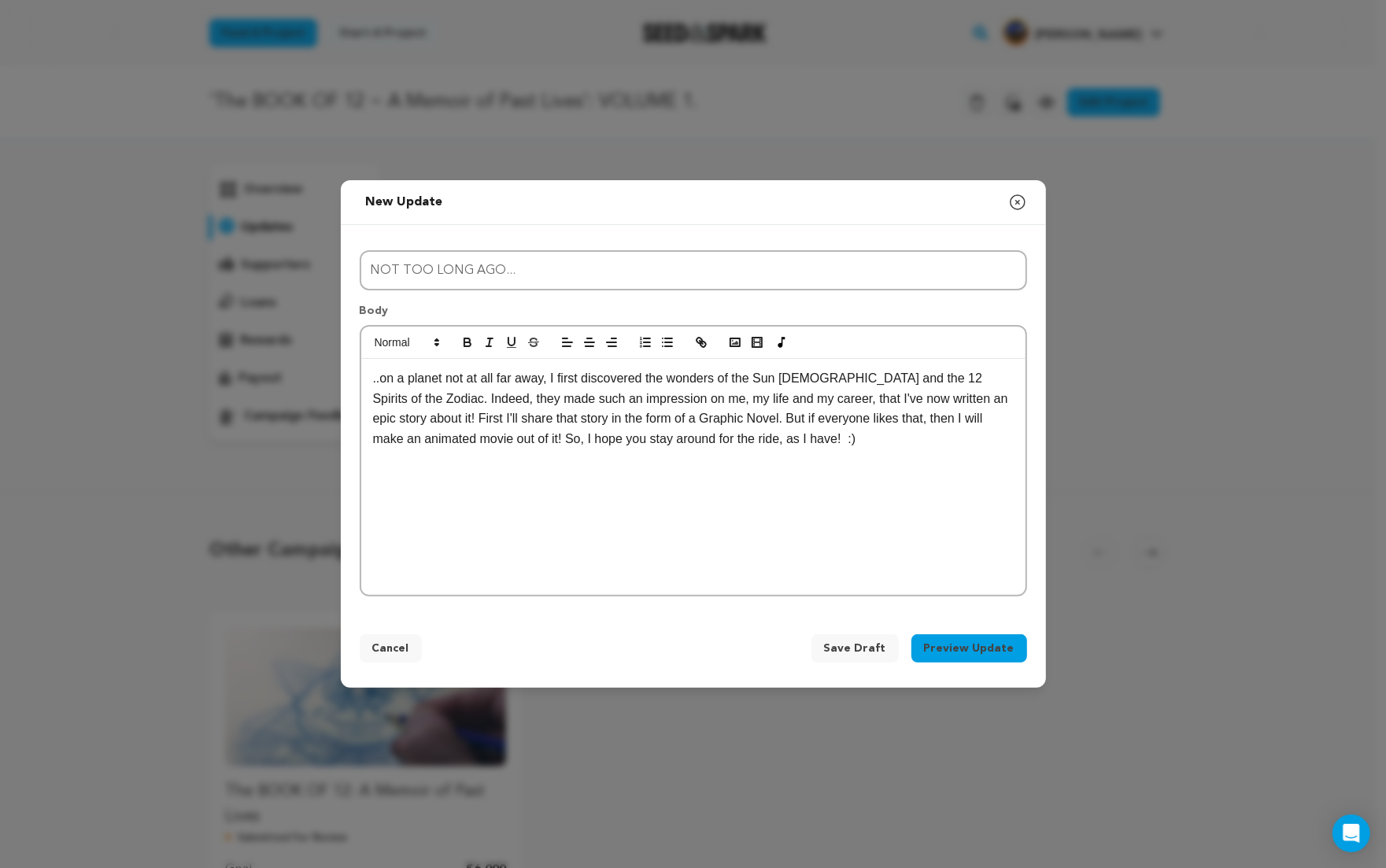
click at [373, 377] on p "..on a planet not at all far away, I first discovered the wonders of the Sun Go…" at bounding box center [693, 408] width 640 height 80
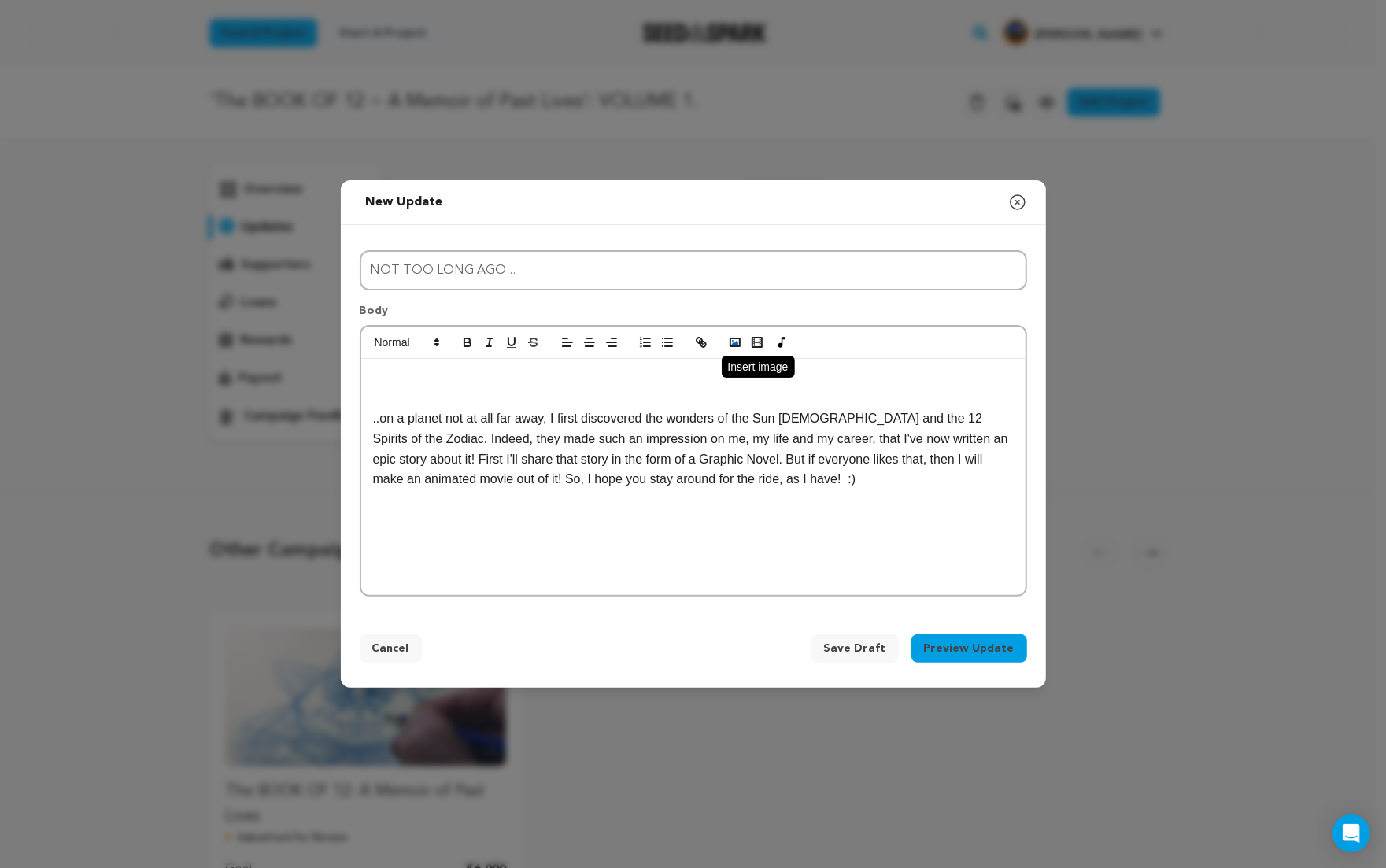
click at [730, 342] on icon "button" at bounding box center [734, 342] width 14 height 14
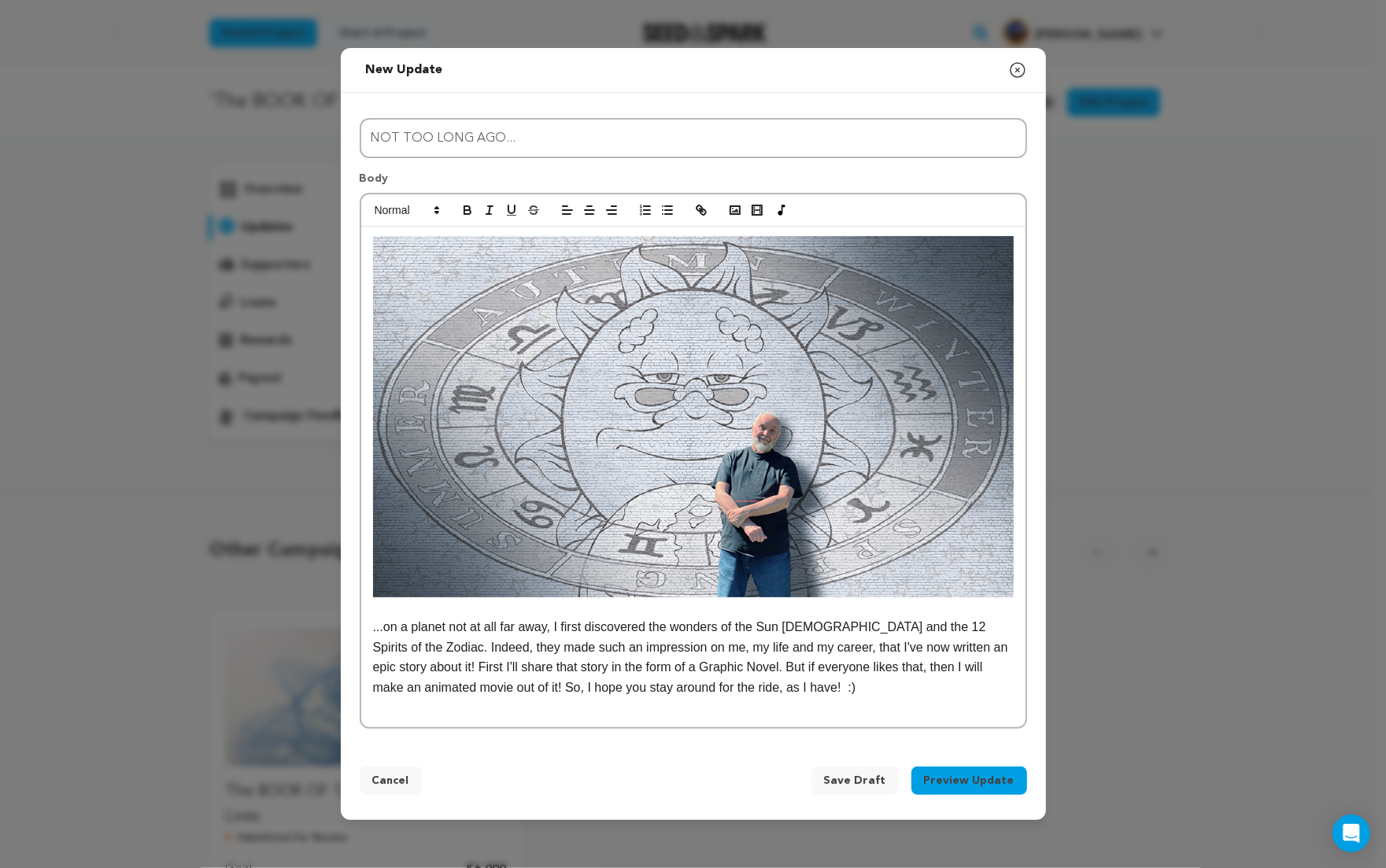
click at [965, 651] on p "...on a planet not at all far away, I first discovered the wonders of the Sun G…" at bounding box center [693, 656] width 640 height 80
click at [561, 670] on p "...on a planet not at all far away, I first discovered the wonders of the Sun G…" at bounding box center [693, 656] width 640 height 80
click at [801, 665] on p "...on a planet not at all far away, I first discovered the wonders of the Sun G…" at bounding box center [693, 656] width 640 height 80
click at [385, 688] on p "...on a planet not at all far away, I first discovered the wonders of the Sun G…" at bounding box center [693, 656] width 640 height 80
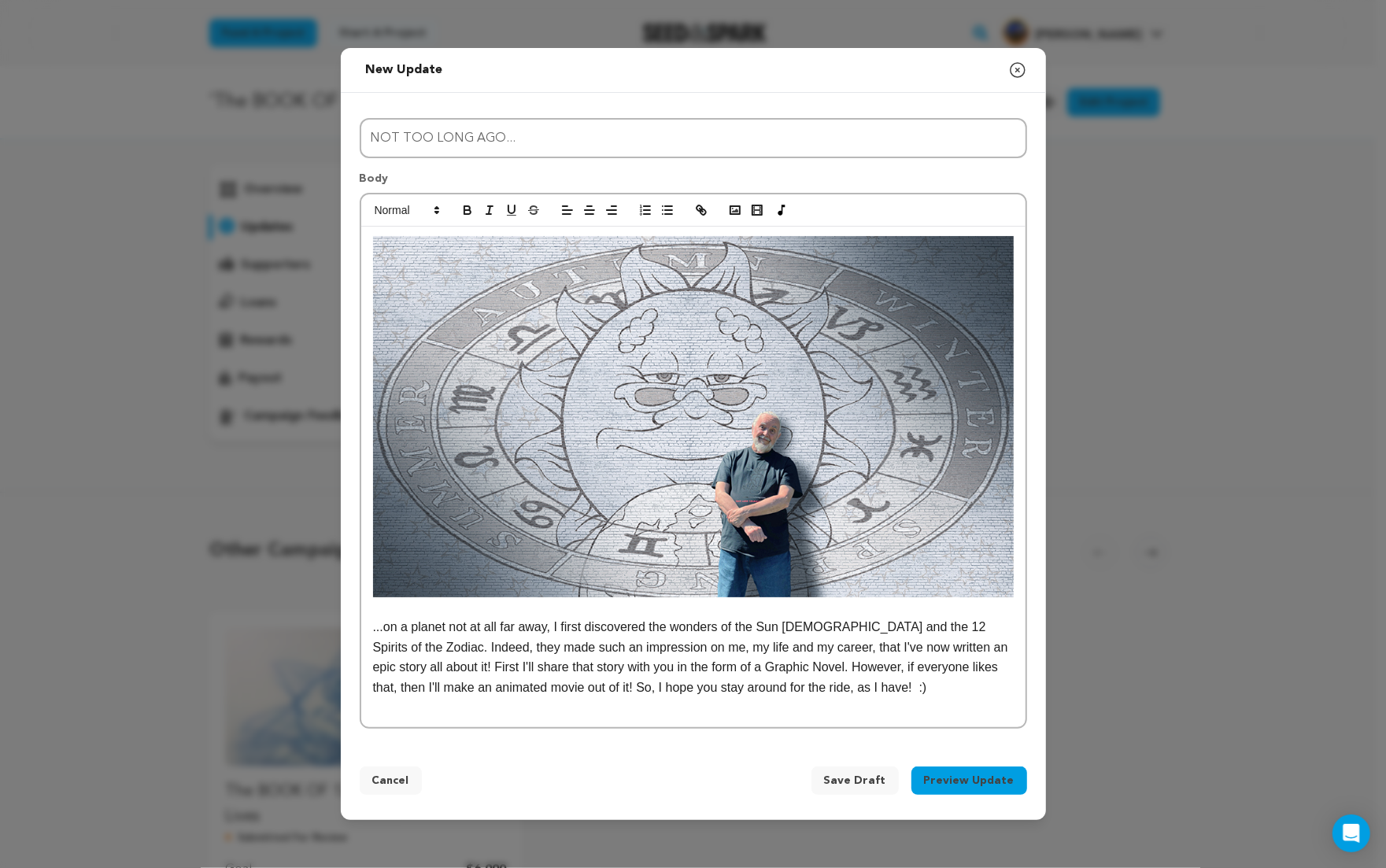
click at [390, 689] on p "...on a planet not at all far away, I first discovered the wonders of the Sun G…" at bounding box center [693, 656] width 640 height 80
drag, startPoint x: 671, startPoint y: 688, endPoint x: 705, endPoint y: 684, distance: 34.2
click at [705, 684] on p "...on a planet not at all far away, I first discovered the wonders of the Sun G…" at bounding box center [693, 656] width 640 height 80
click at [722, 690] on p "...on a planet not at all far away, I first discovered the wonders of the Sun G…" at bounding box center [693, 656] width 640 height 80
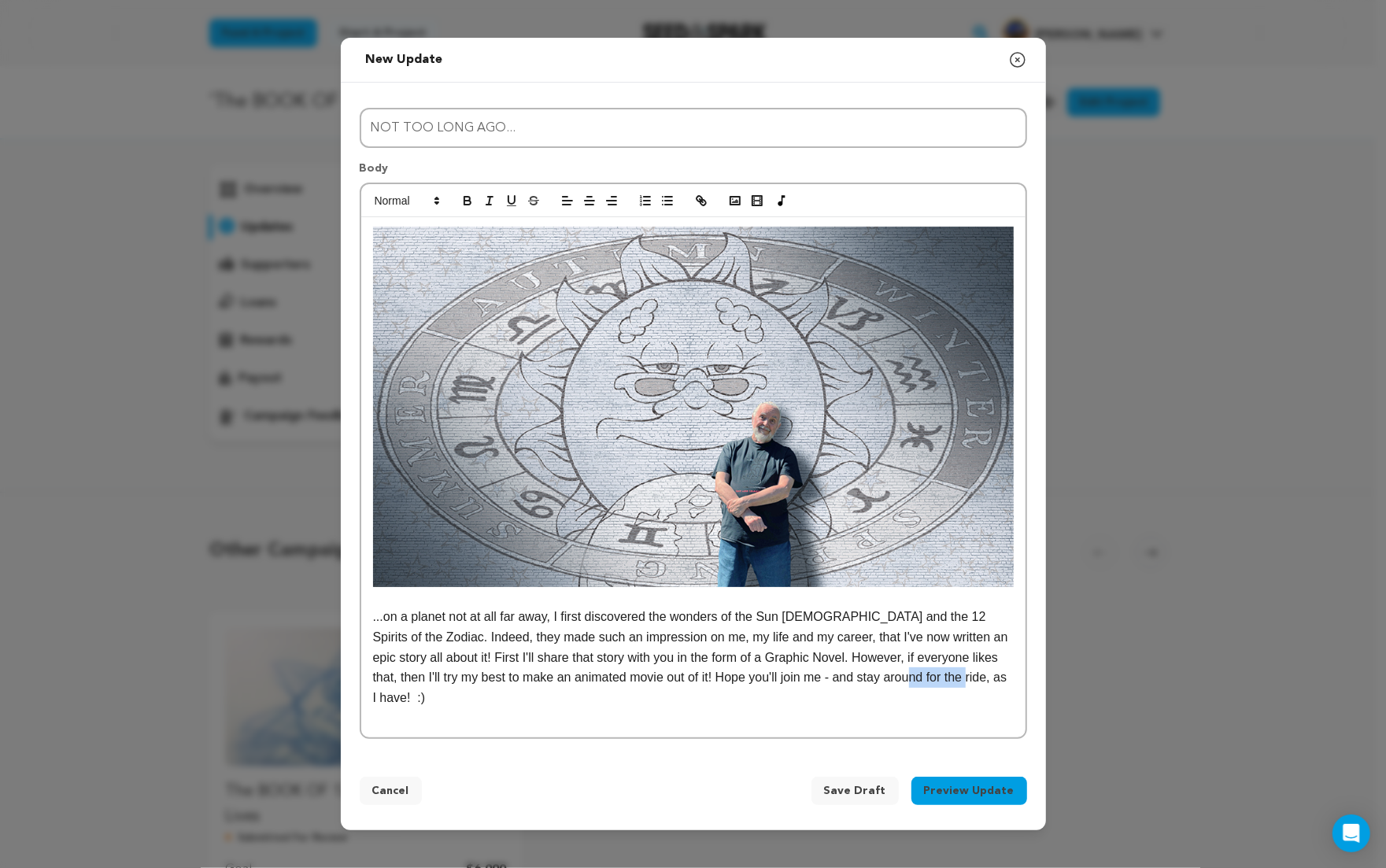
drag, startPoint x: 949, startPoint y: 681, endPoint x: 1004, endPoint y: 682, distance: 55.0
click at [1004, 682] on p "...on a planet not at all far away, I first discovered the wonders of the Sun G…" at bounding box center [693, 657] width 640 height 101
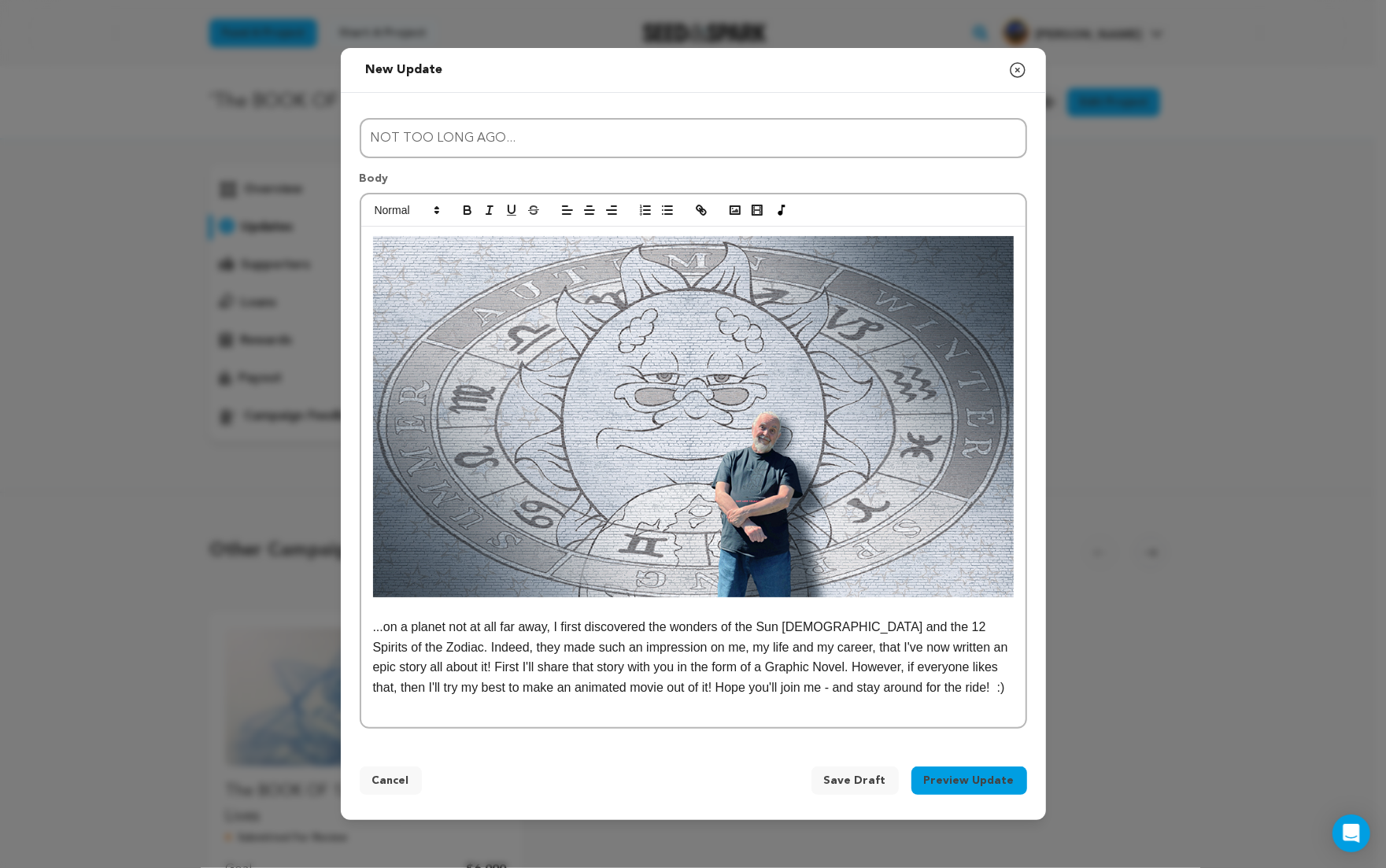
click at [764, 753] on div "Cancel Save Draft Preview Update Back Send a test mail Send it out" at bounding box center [693, 783] width 705 height 72
click at [856, 780] on span "Save Draft" at bounding box center [854, 780] width 62 height 15
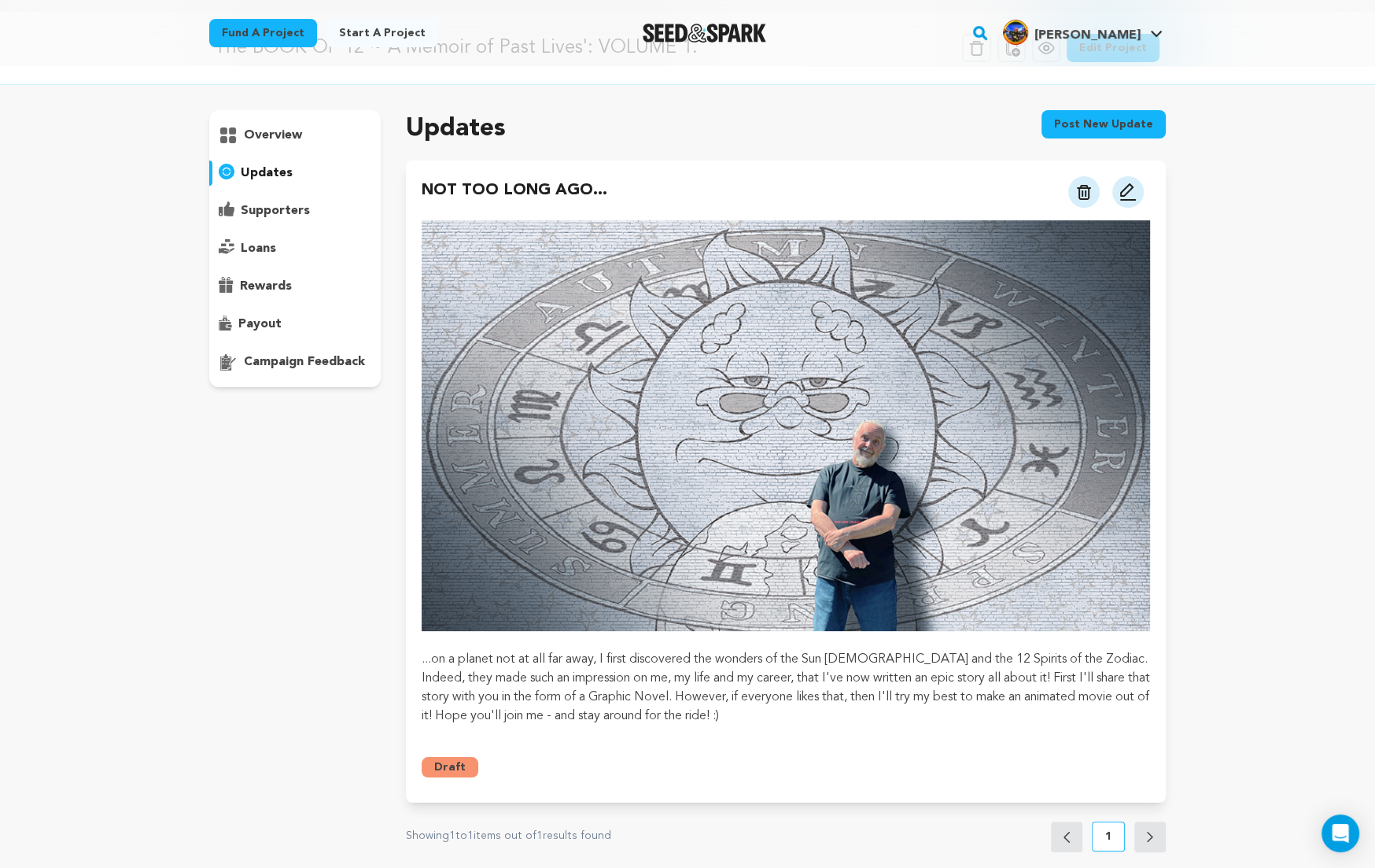
scroll to position [50, 0]
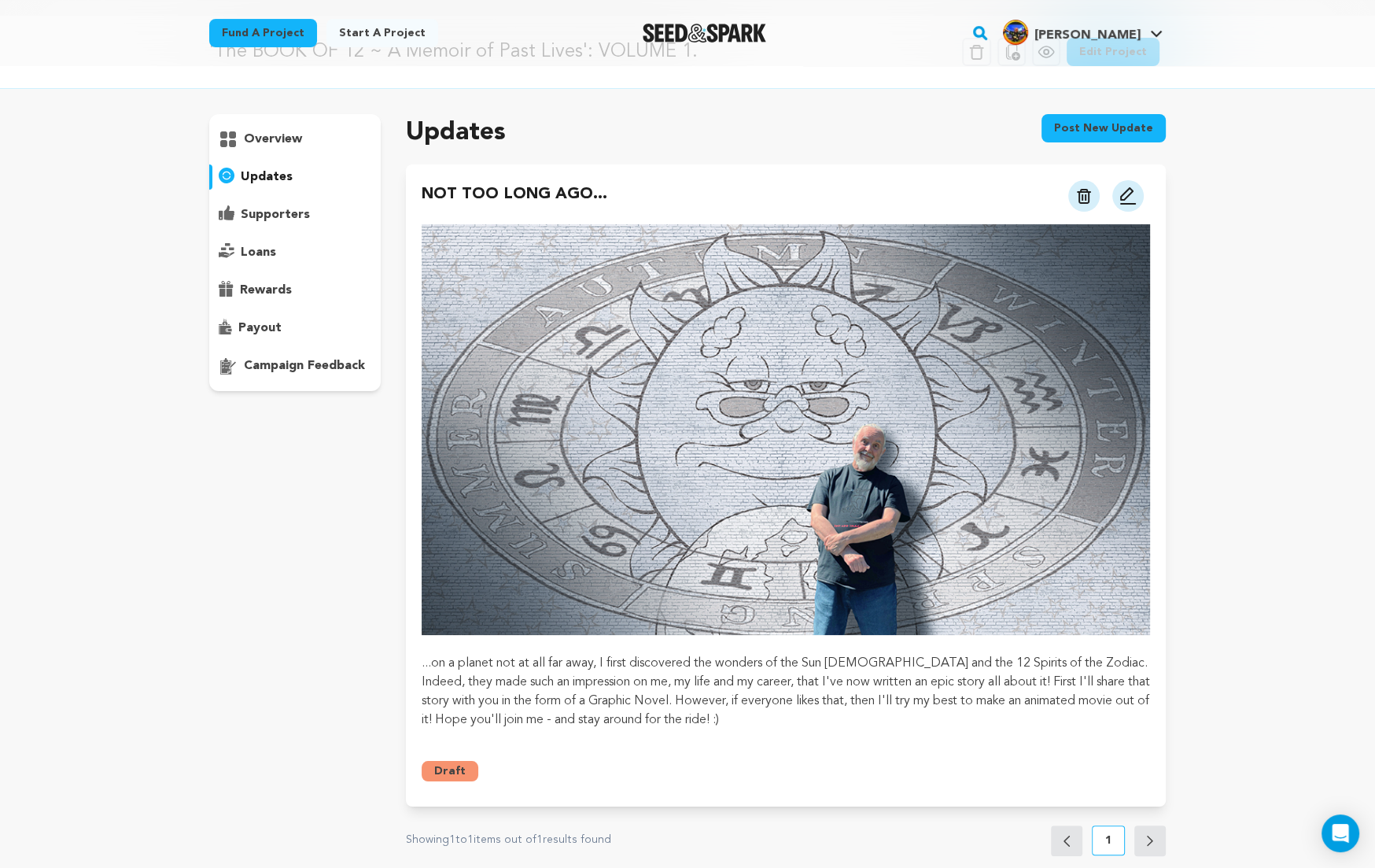
click at [1101, 122] on button "Post new update" at bounding box center [1103, 128] width 124 height 28
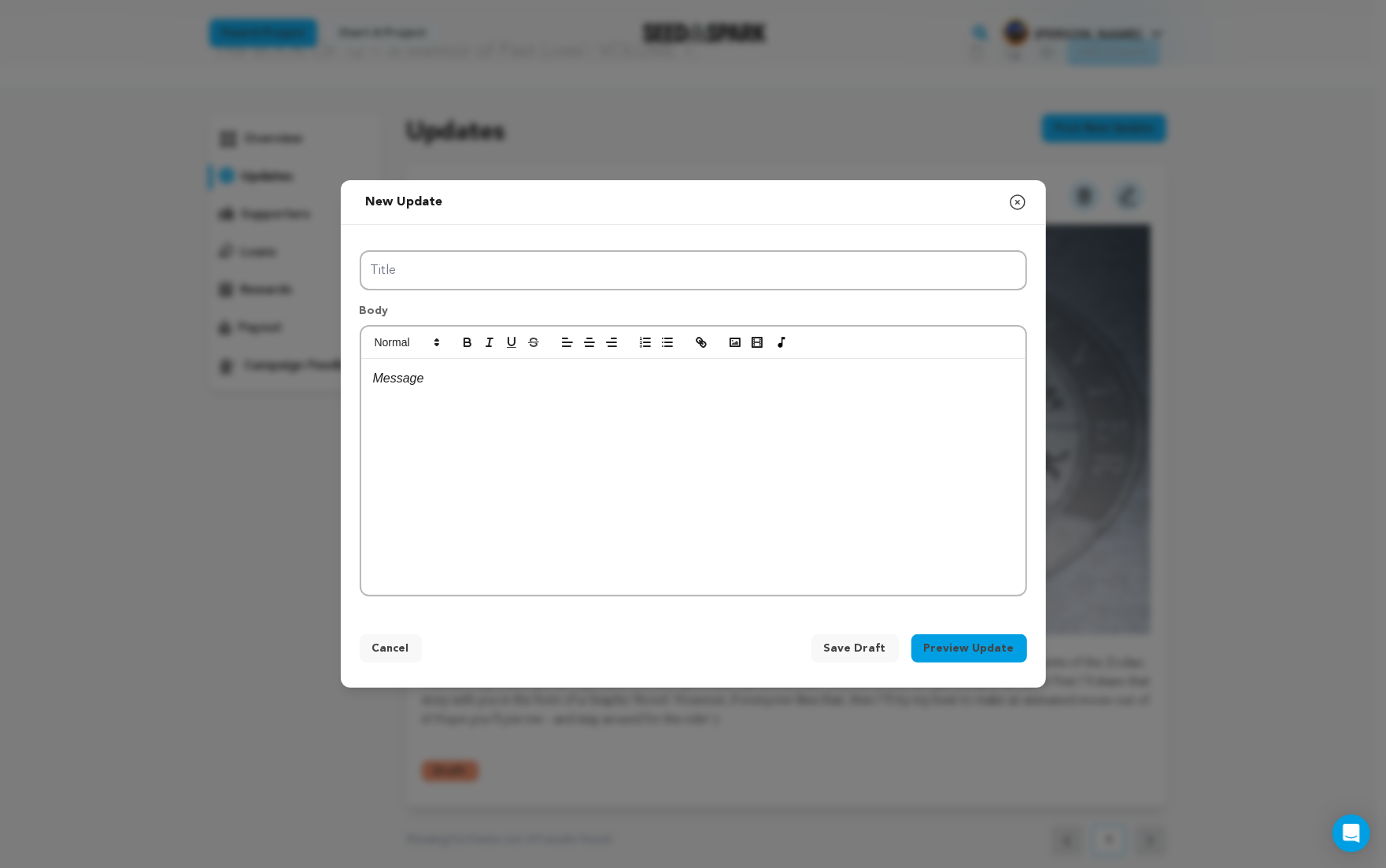
click at [392, 647] on button "Cancel" at bounding box center [390, 648] width 62 height 28
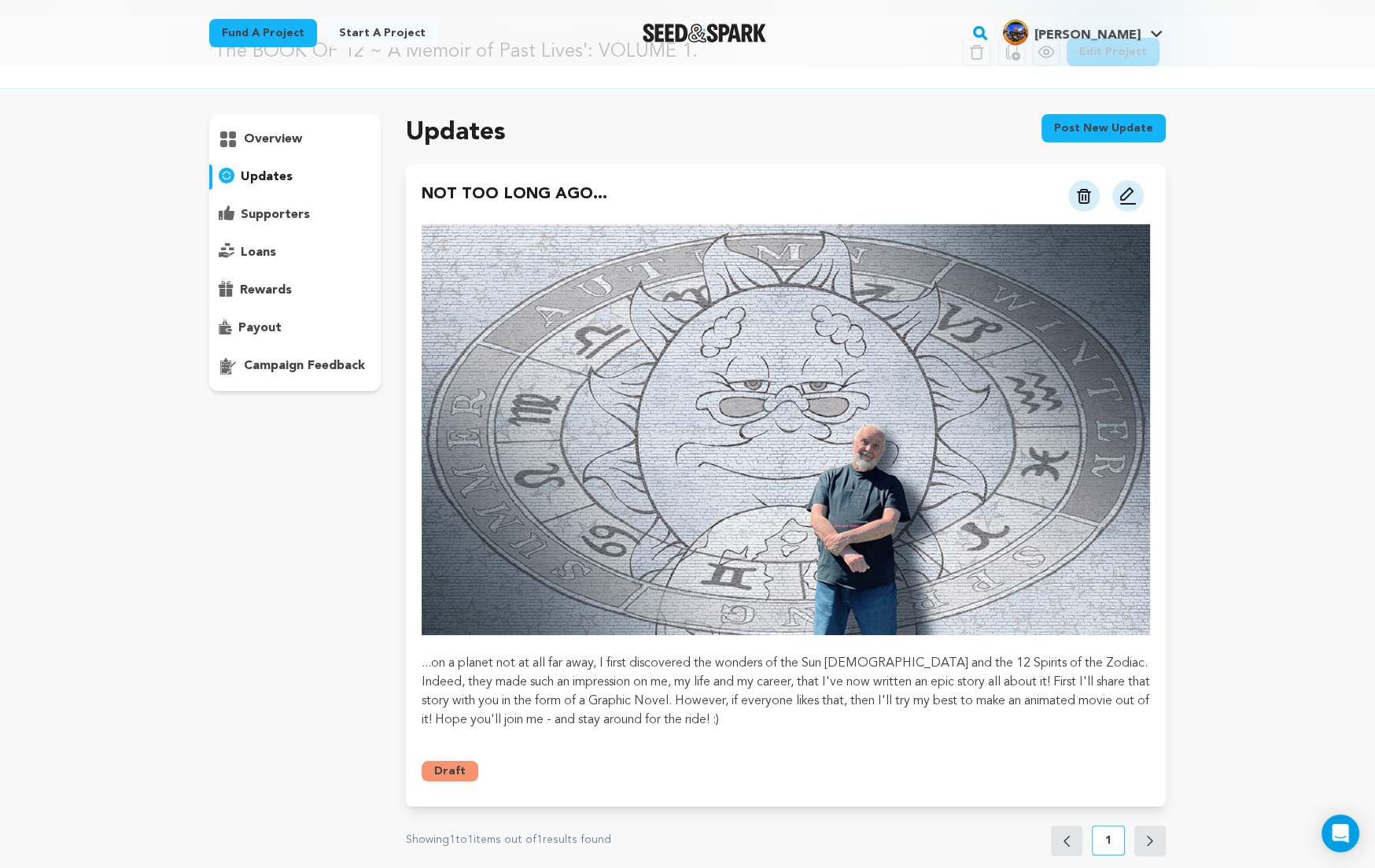
click at [1240, 290] on div "'The BOOK OF 12 ~ A Memoir of Past Lives': VOLUME 1. Delete Campaign Copy publi…" at bounding box center [687, 724] width 1375 height 1418
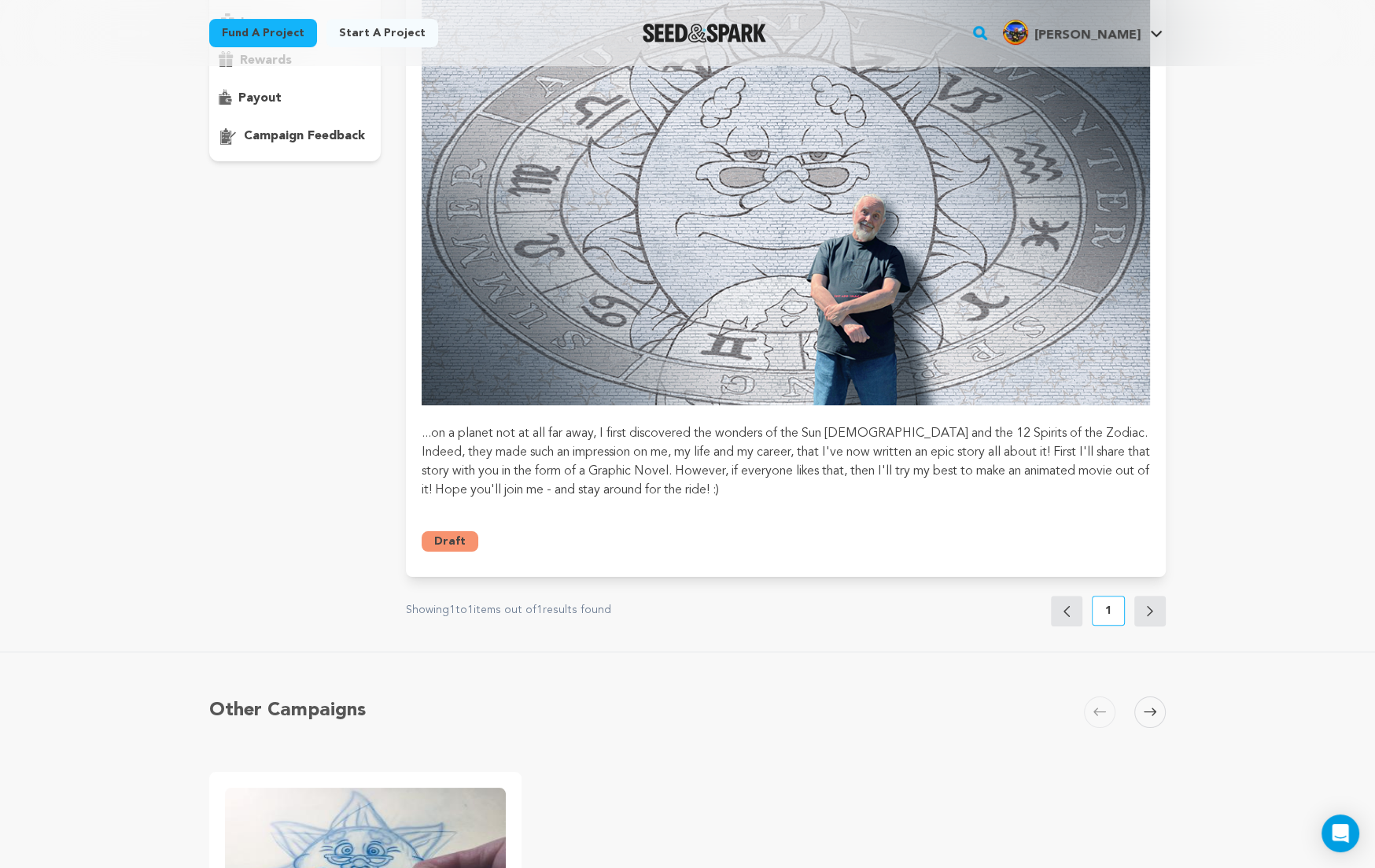
click at [444, 538] on button "Draft" at bounding box center [450, 541] width 57 height 20
click at [739, 527] on div "Draft Tony White August 21, 2025" at bounding box center [786, 535] width 728 height 33
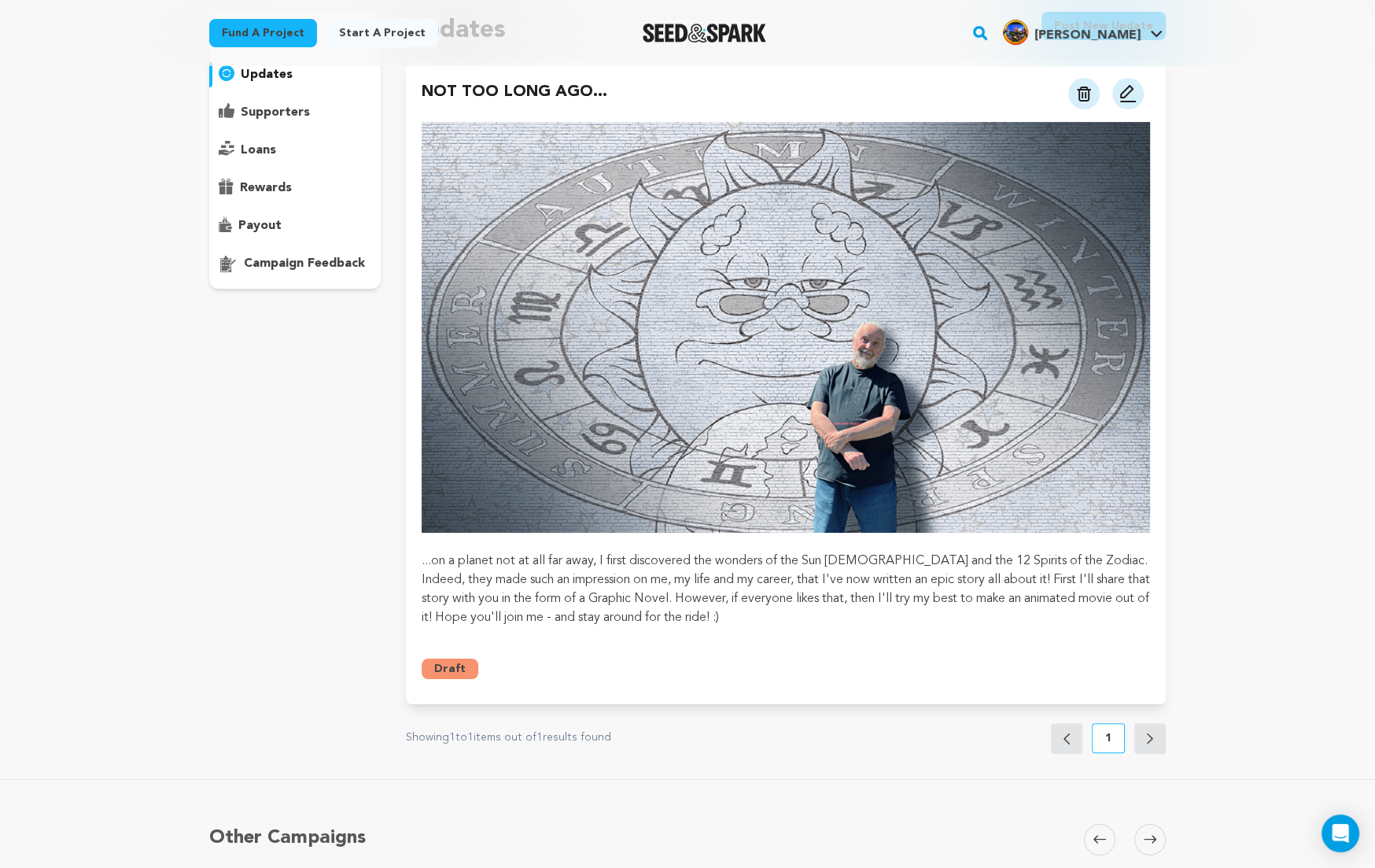
scroll to position [0, 0]
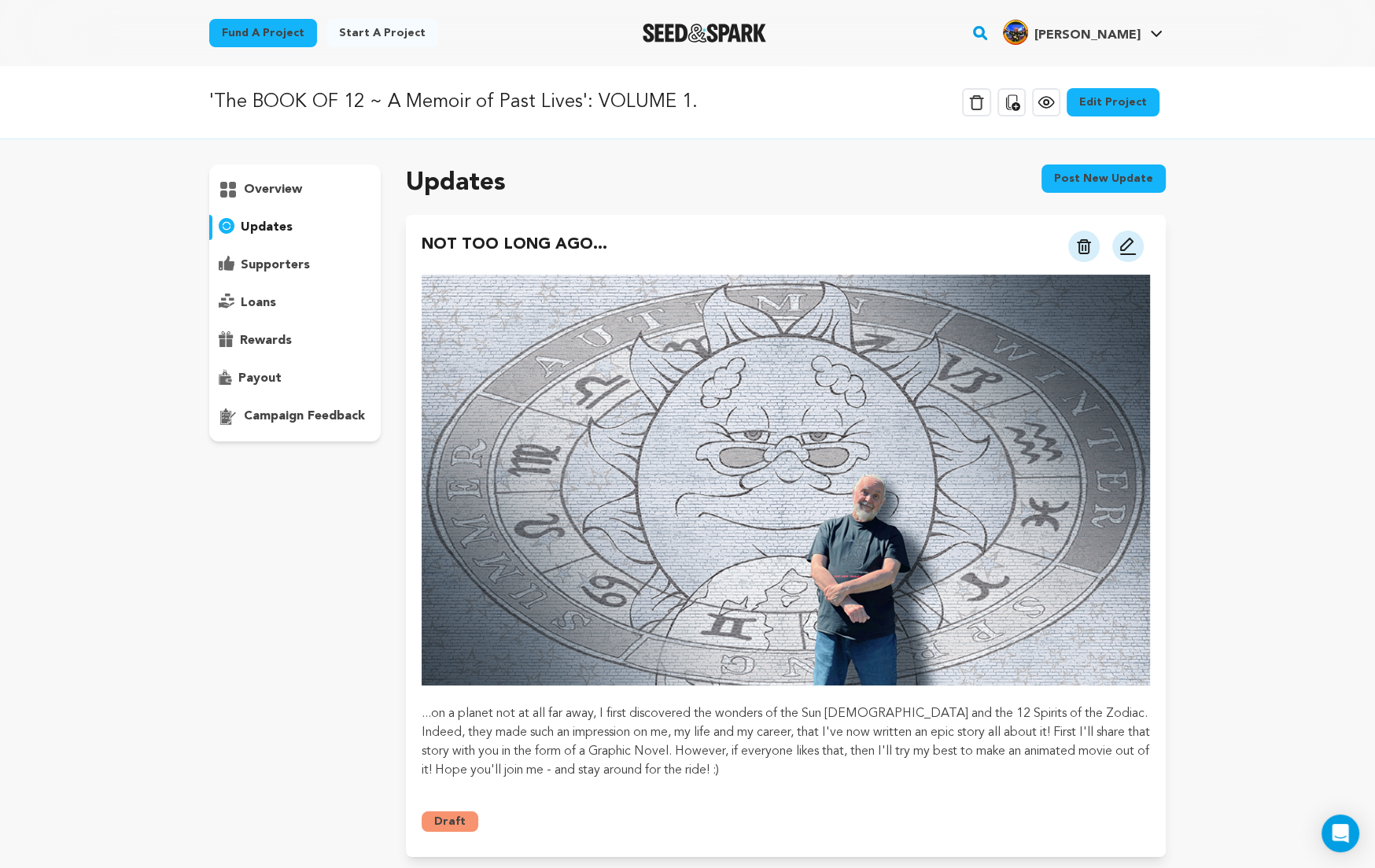
click at [1231, 283] on div "'The BOOK OF 12 ~ A Memoir of Past Lives': VOLUME 1. Delete Campaign Copy publi…" at bounding box center [687, 775] width 1375 height 1418
click at [273, 226] on p "updates" at bounding box center [267, 227] width 52 height 19
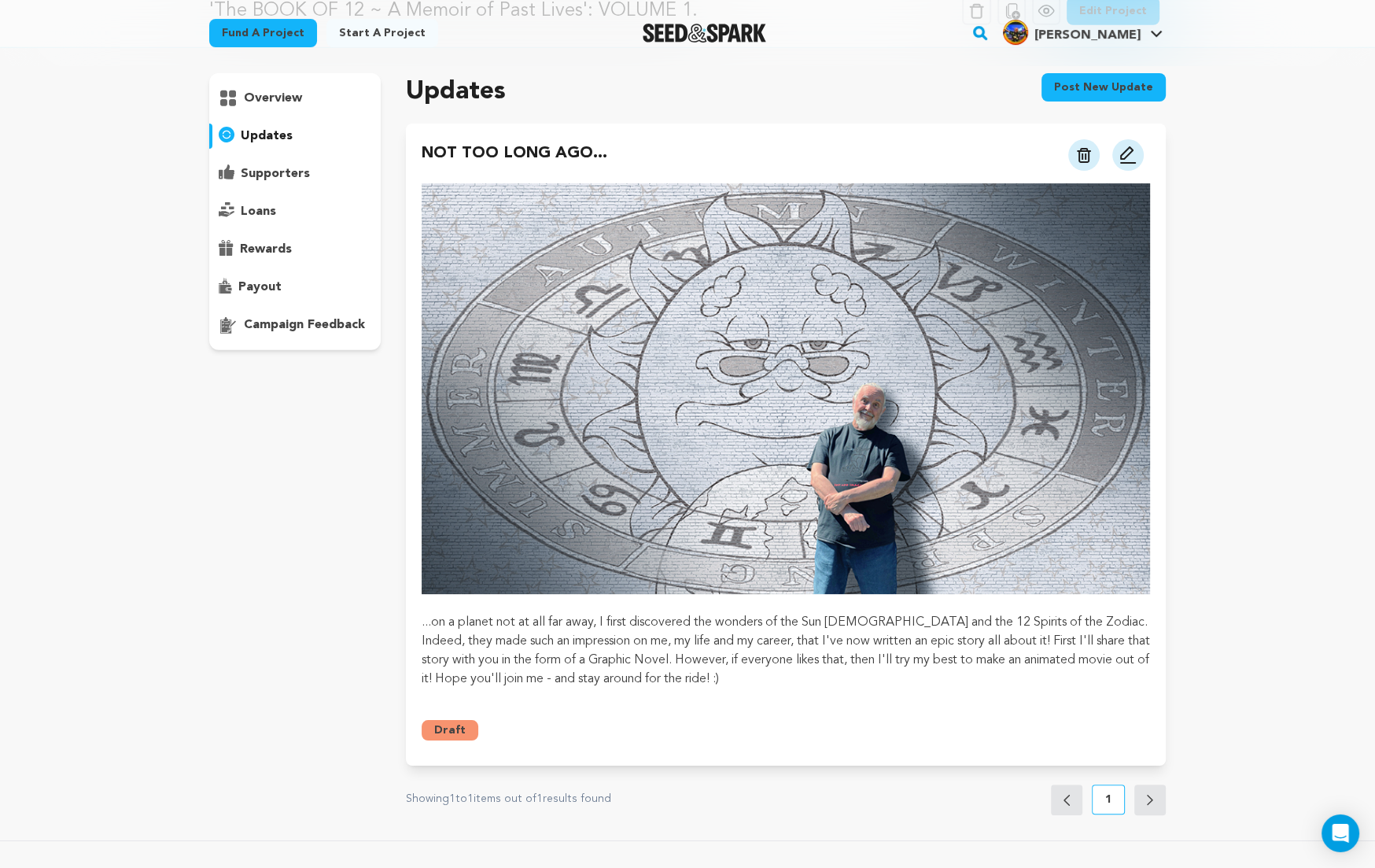
scroll to position [101, 0]
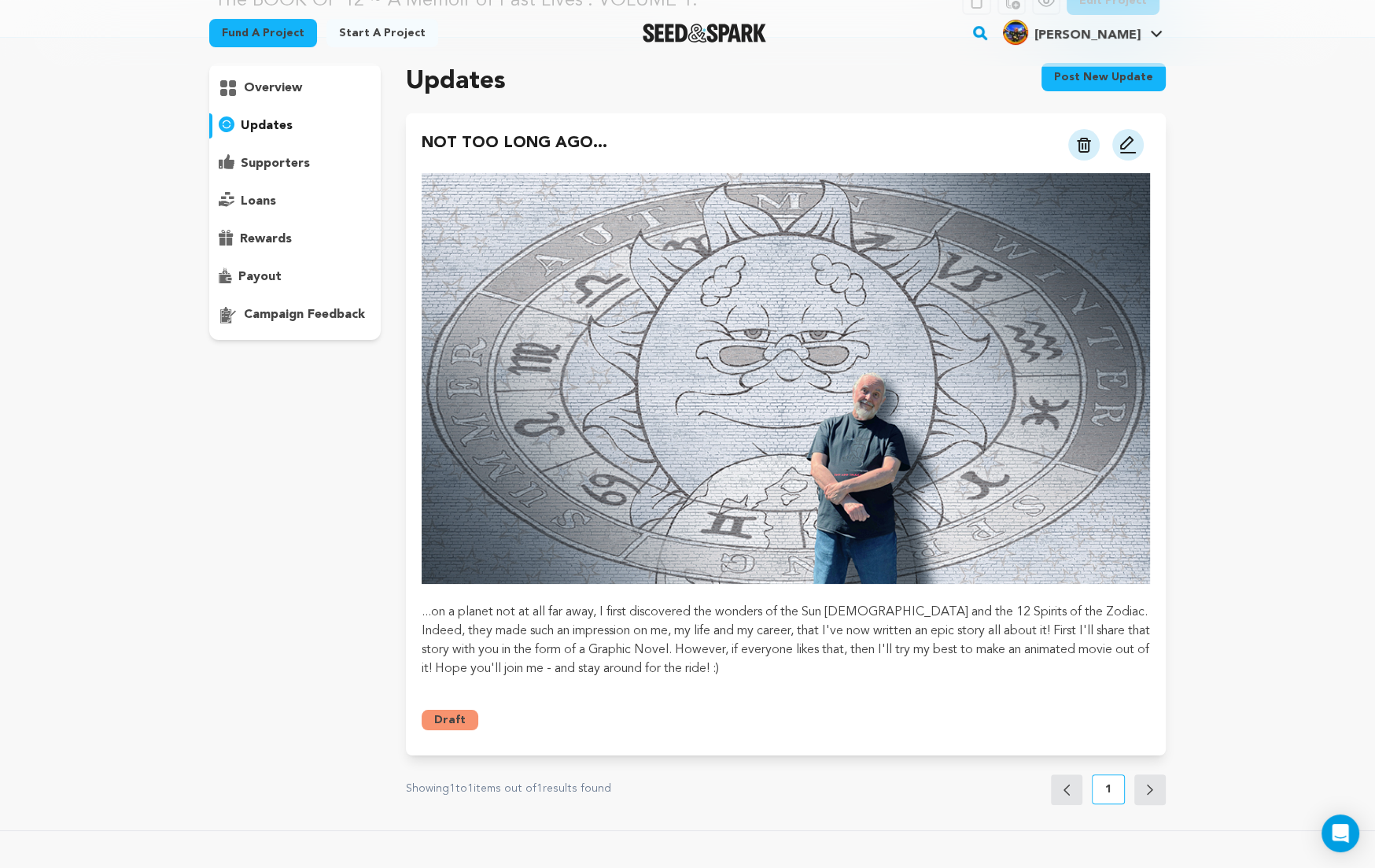
click at [687, 665] on p "...on a planet not at all far away, I first discovered the wonders of the Sun G…" at bounding box center [786, 640] width 728 height 75
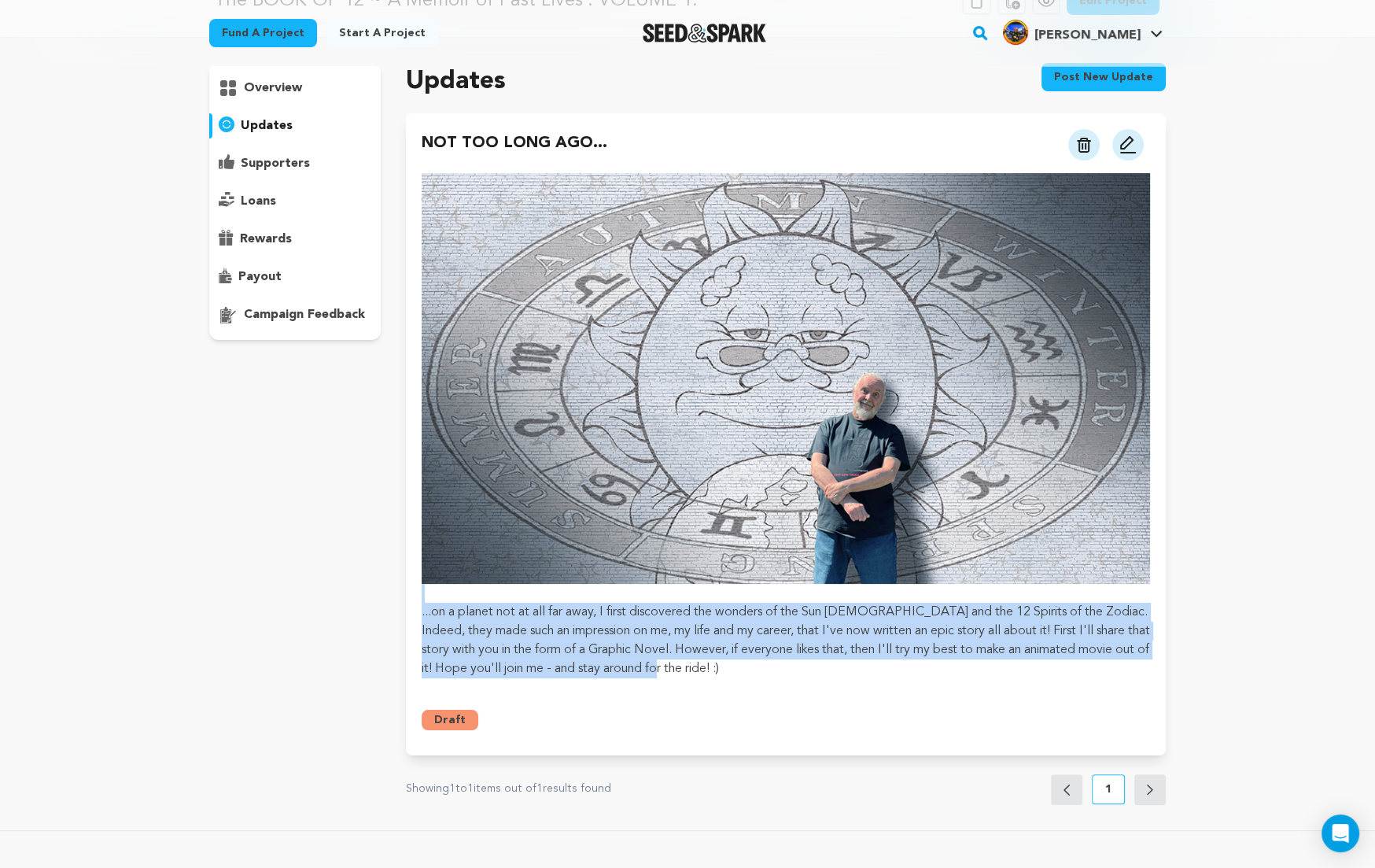
drag, startPoint x: 693, startPoint y: 667, endPoint x: 417, endPoint y: 594, distance: 285.5
click at [417, 594] on div "NOT TOO LONG AGO... View more option View more option" at bounding box center [785, 434] width 760 height 642
copy div "...on a planet not at all far away, I first discovered the wonders of the Sun G…"
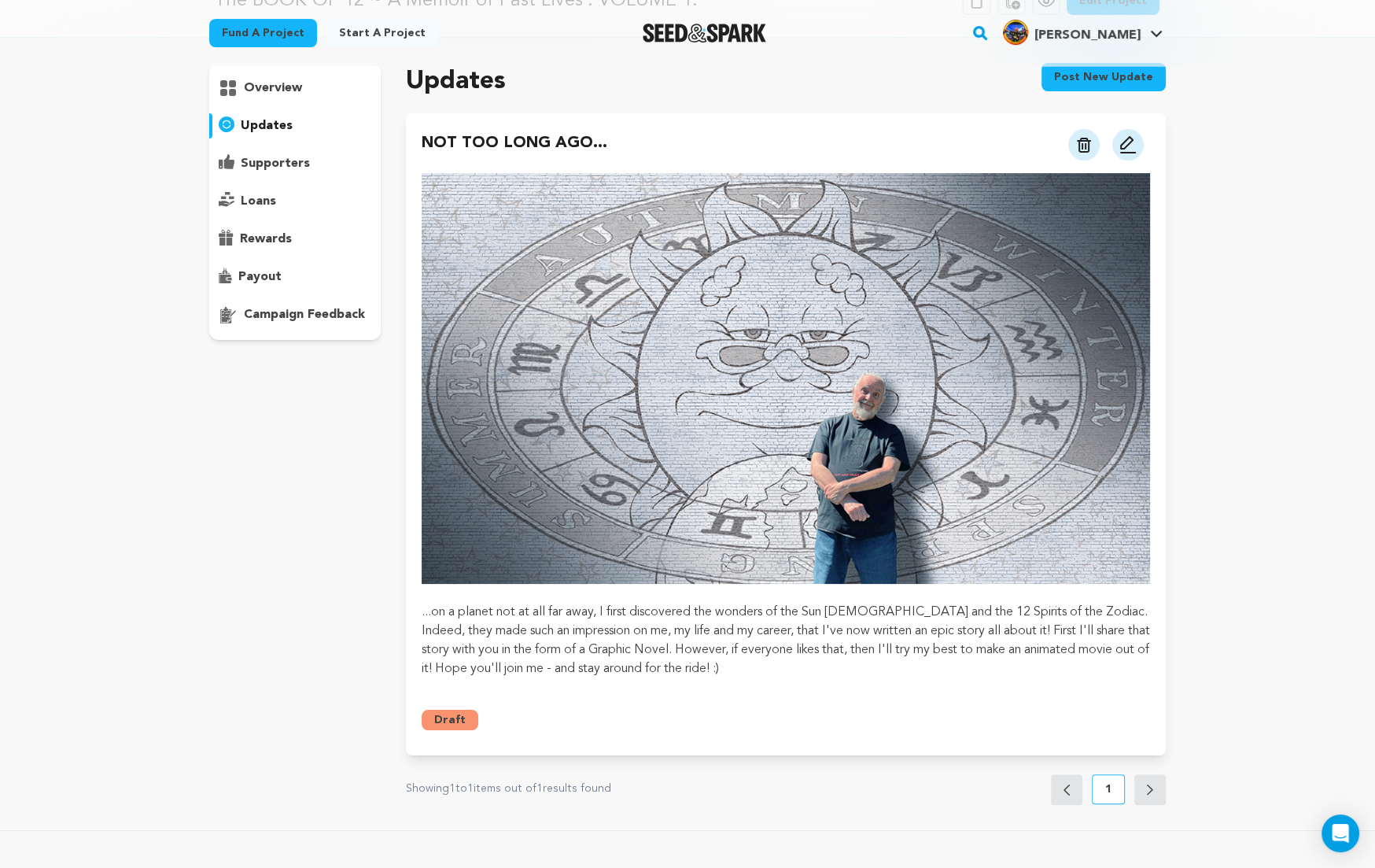
click at [1304, 569] on div "'The BOOK OF 12 ~ A Memoir of Past Lives': VOLUME 1. Delete Campaign Copy publi…" at bounding box center [687, 673] width 1375 height 1418
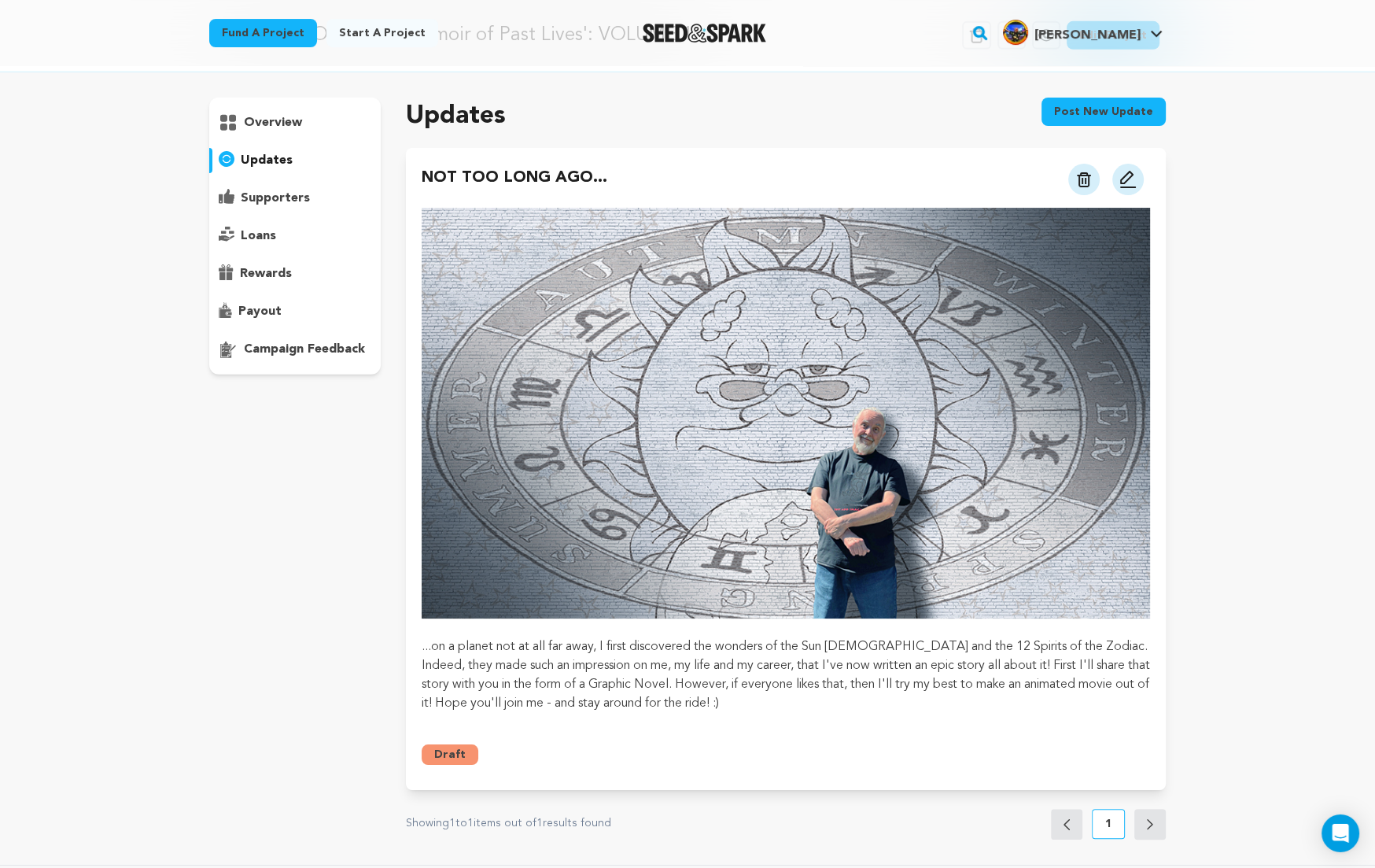
scroll to position [0, 0]
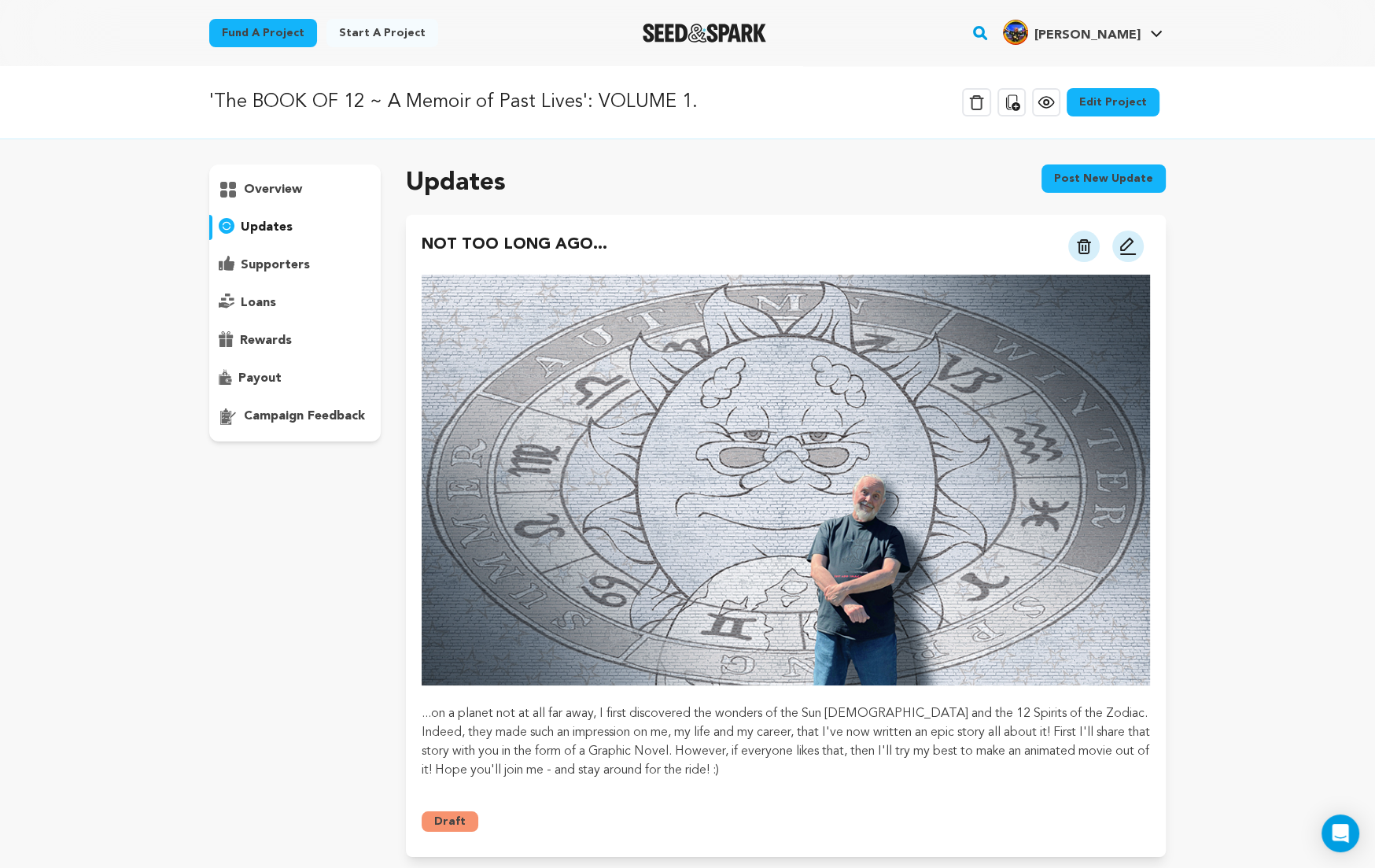
click at [262, 223] on p "updates" at bounding box center [267, 227] width 52 height 19
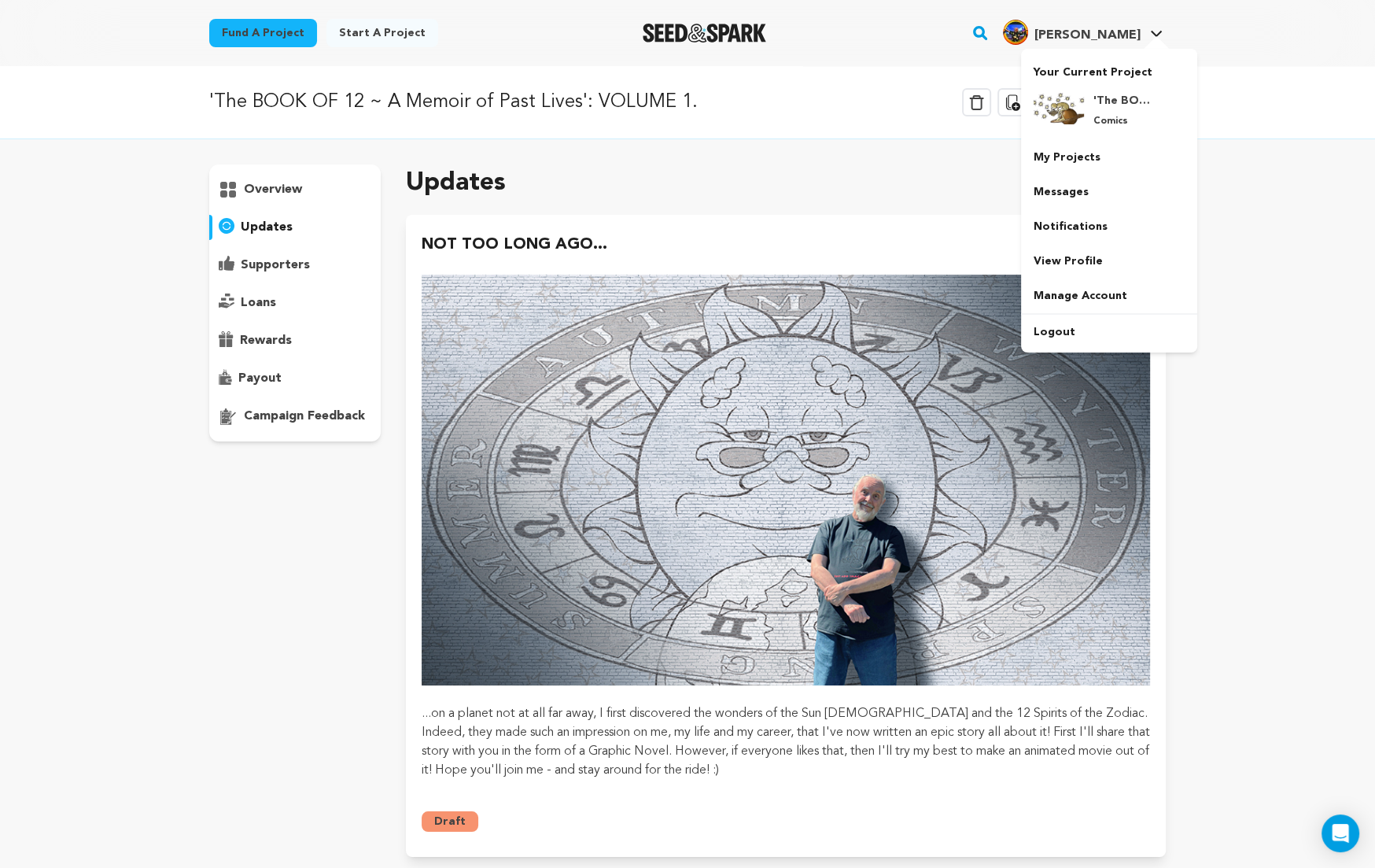
click at [1116, 33] on span "[PERSON_NAME]" at bounding box center [1087, 36] width 106 height 13
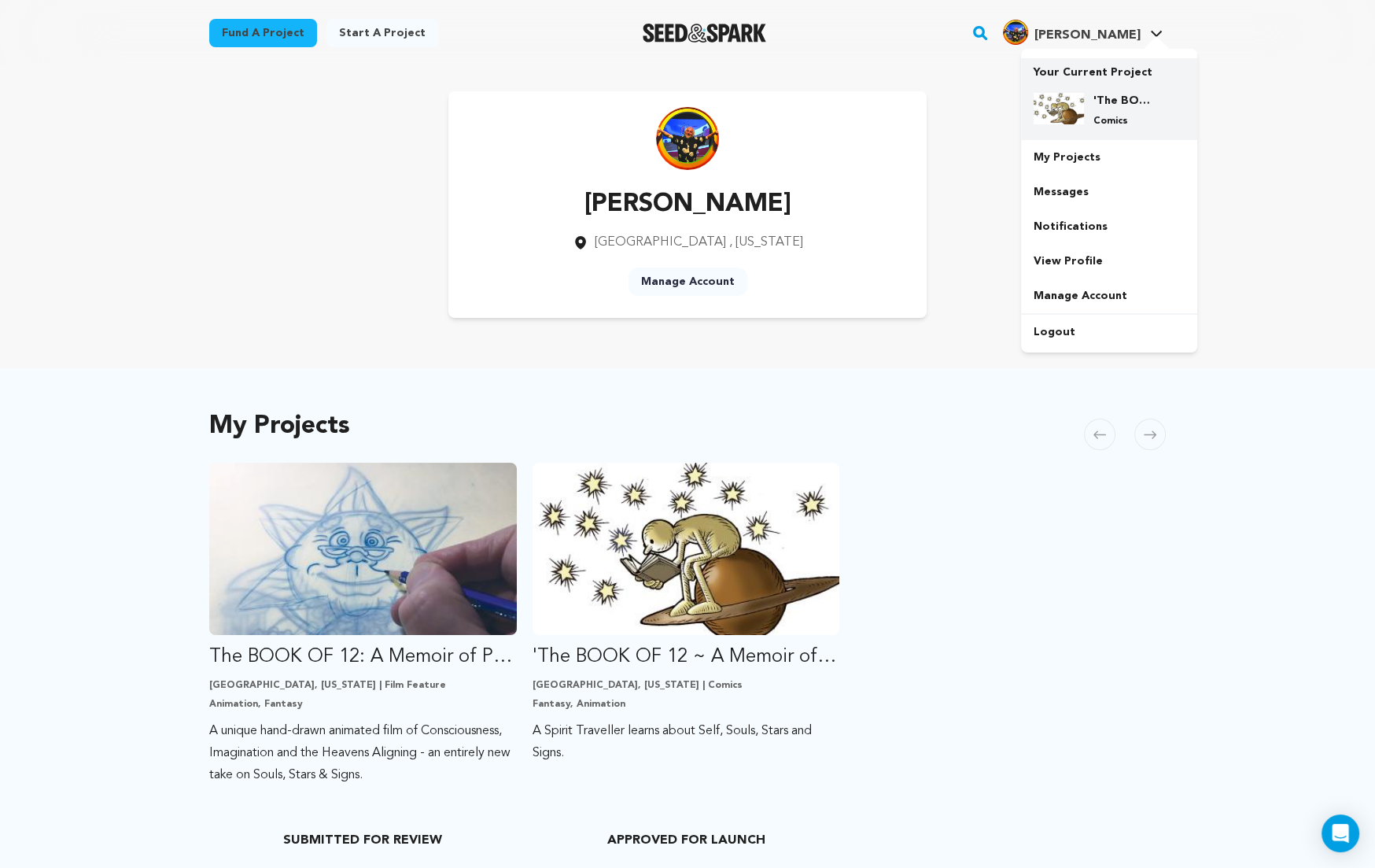
click at [1102, 99] on h4 "'The BOOK OF 12 ~ A Memoir of Past Lives': VOLUME 1." at bounding box center [1122, 100] width 57 height 15
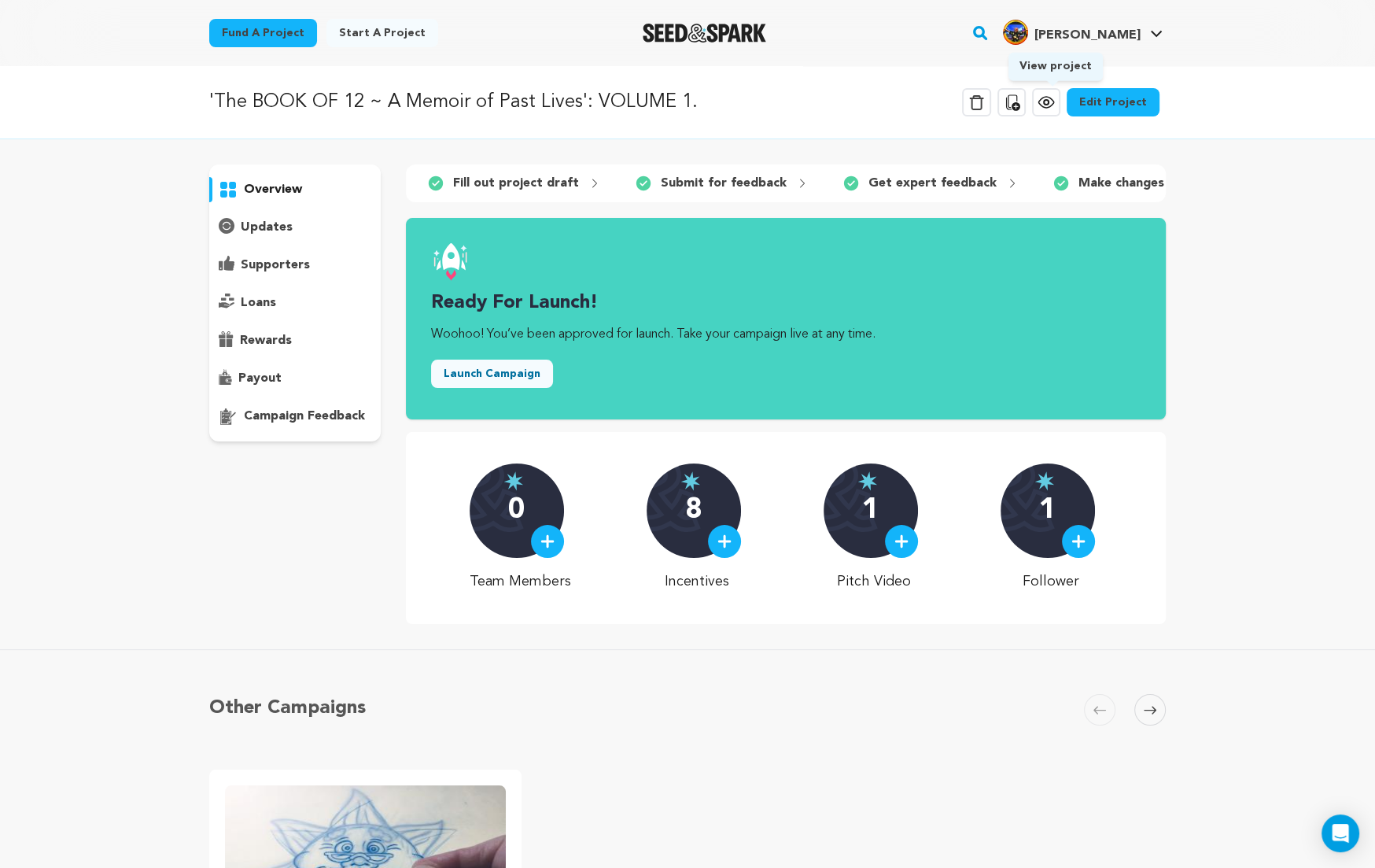
click at [1050, 97] on icon at bounding box center [1046, 101] width 19 height 19
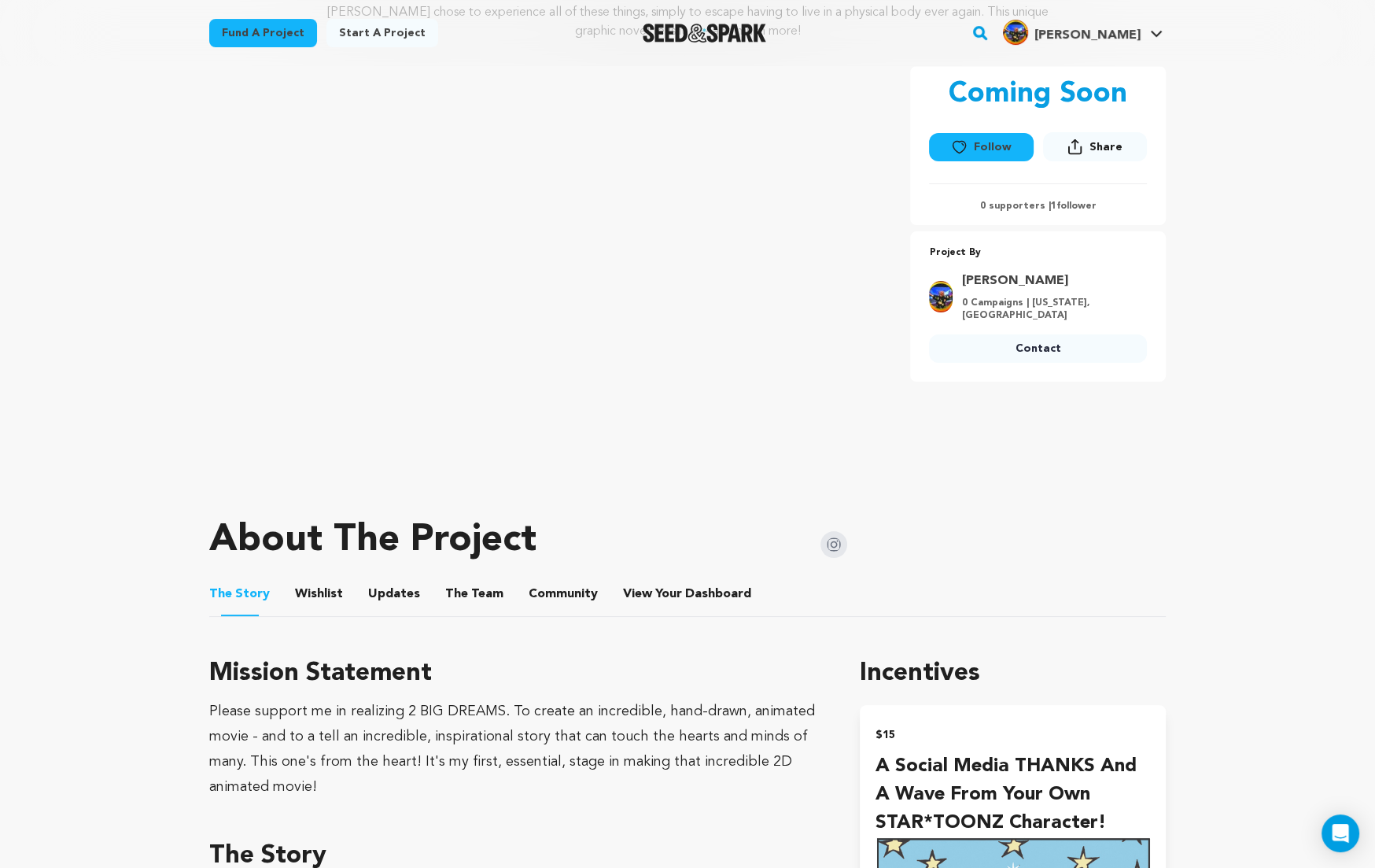
scroll to position [268, 0]
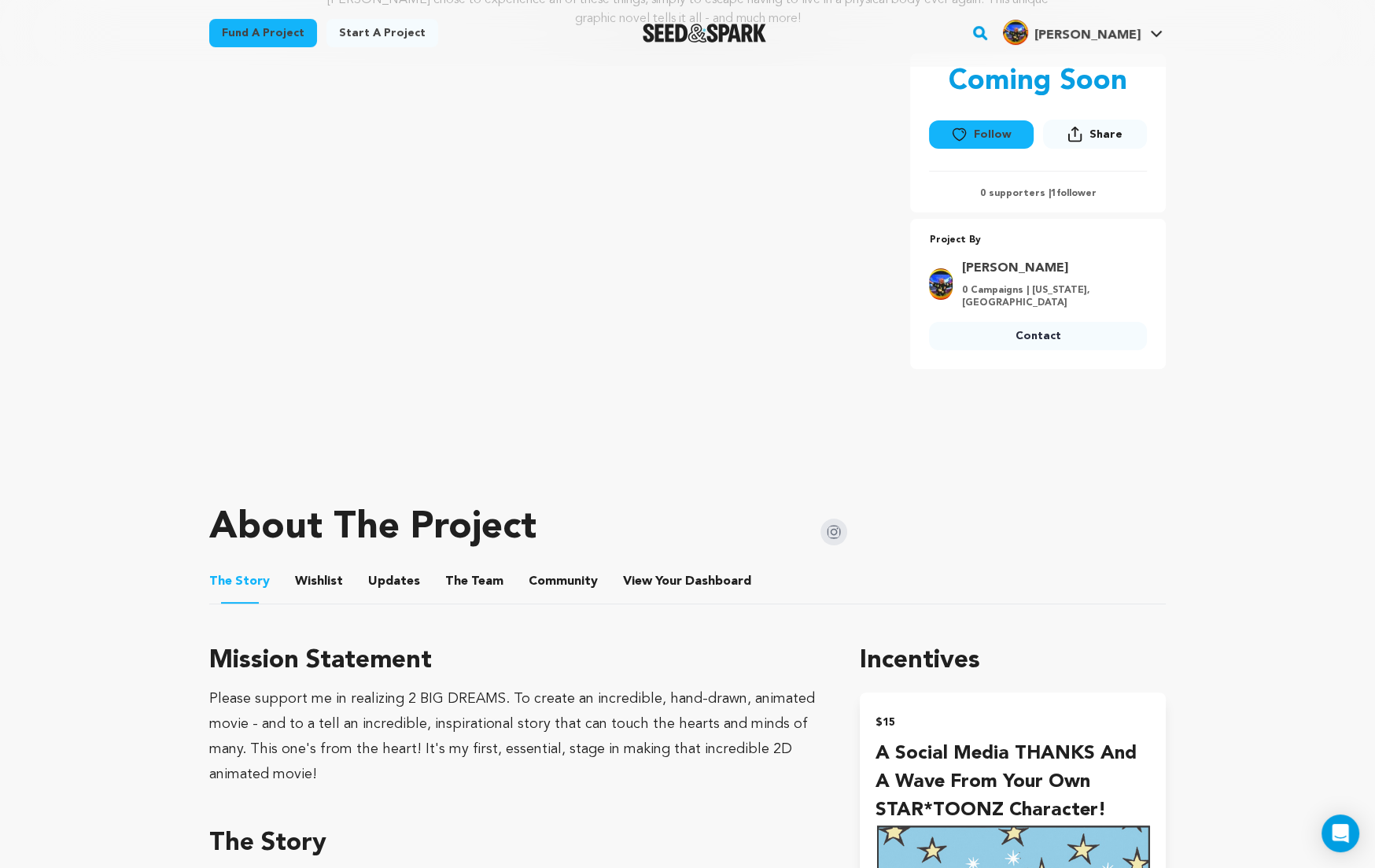
click at [394, 582] on button "Updates" at bounding box center [394, 584] width 38 height 38
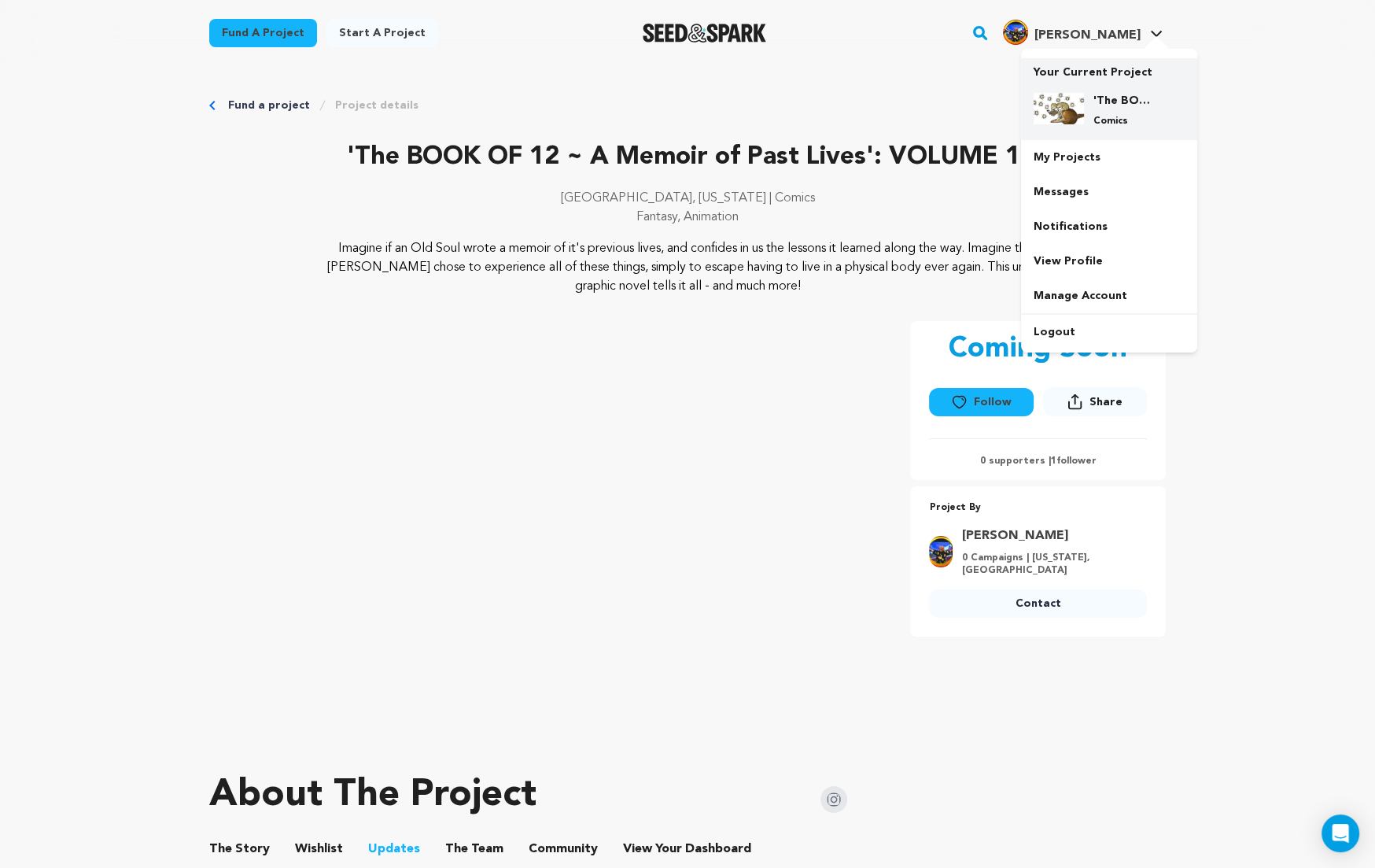
click at [1103, 100] on h4 "'The BOOK OF 12 ~ A Memoir of Past Lives': VOLUME 1." at bounding box center [1122, 100] width 57 height 15
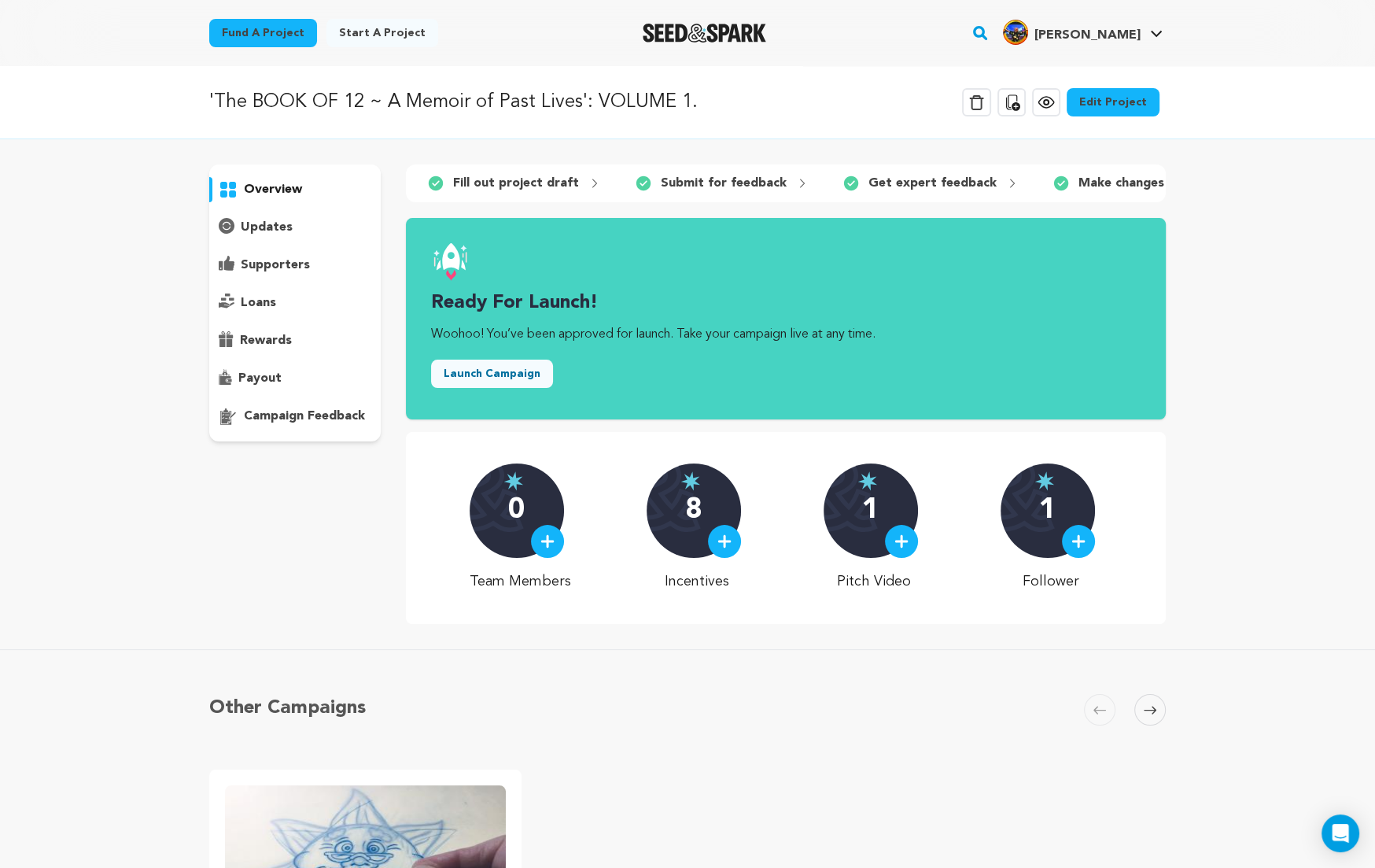
click at [1117, 100] on link "Edit Project" at bounding box center [1113, 102] width 92 height 28
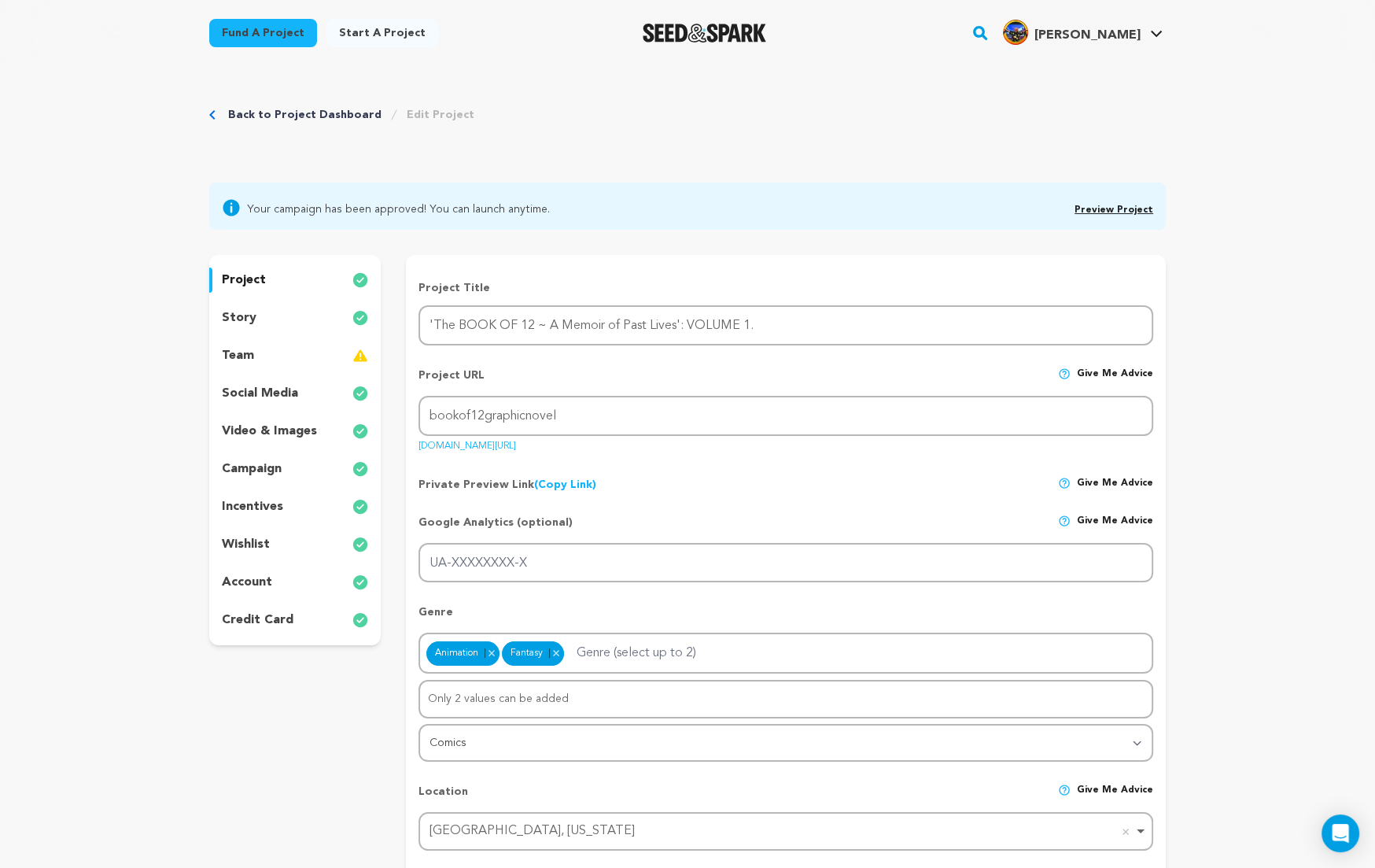
click at [316, 114] on link "Back to Project Dashboard" at bounding box center [304, 114] width 153 height 15
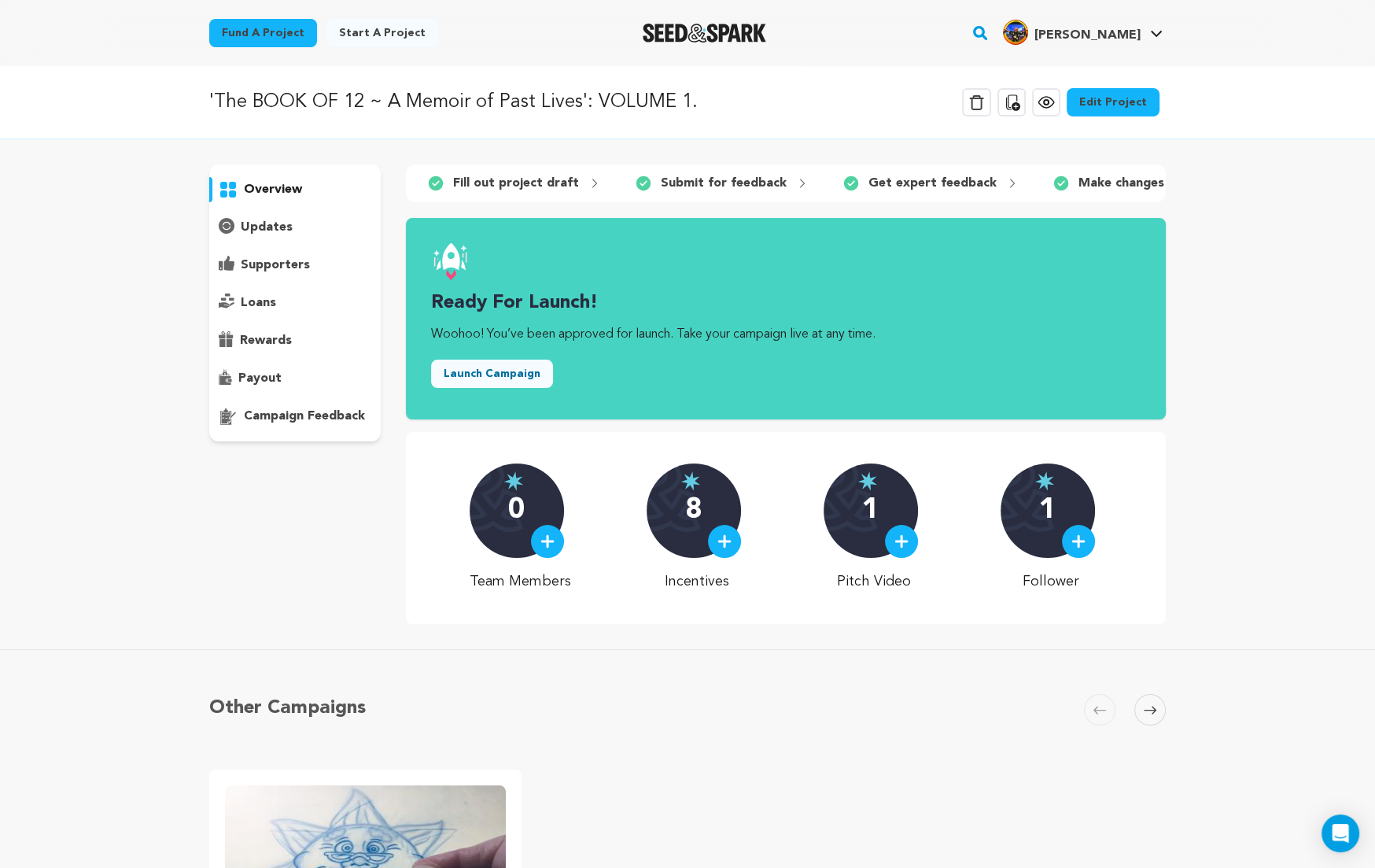
click at [281, 227] on p "updates" at bounding box center [267, 227] width 52 height 19
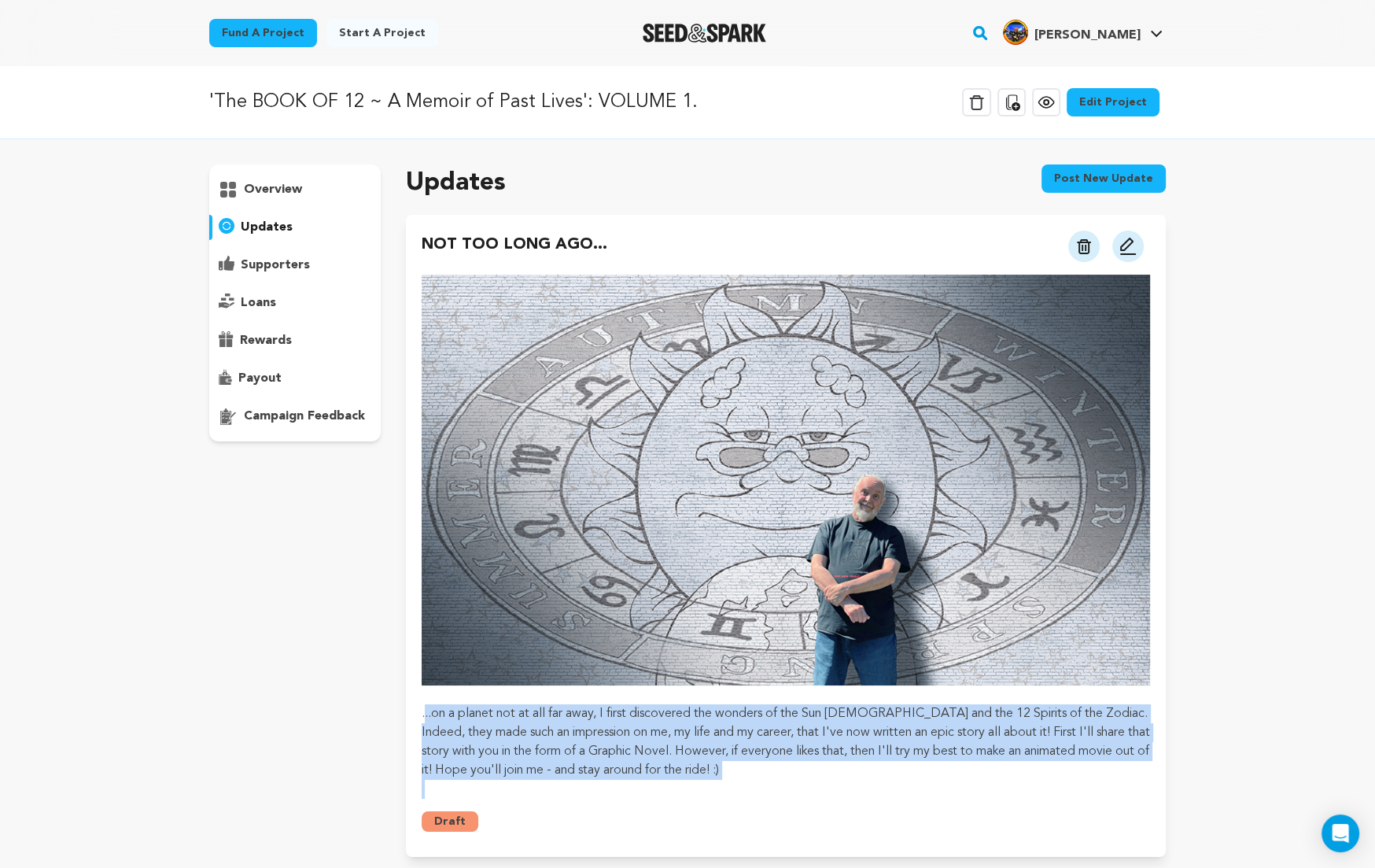
drag, startPoint x: 423, startPoint y: 716, endPoint x: 715, endPoint y: 783, distance: 299.6
click at [715, 783] on div "...on a planet not at all far away, I first discovered the wonders of the Sun G…" at bounding box center [786, 536] width 728 height 524
click at [716, 770] on p "...on a planet not at all far away, I first discovered the wonders of the Sun G…" at bounding box center [786, 741] width 728 height 75
drag, startPoint x: 710, startPoint y: 771, endPoint x: 415, endPoint y: 717, distance: 299.9
click at [415, 717] on div "NOT TOO LONG AGO... View more option View more option" at bounding box center [785, 535] width 760 height 642
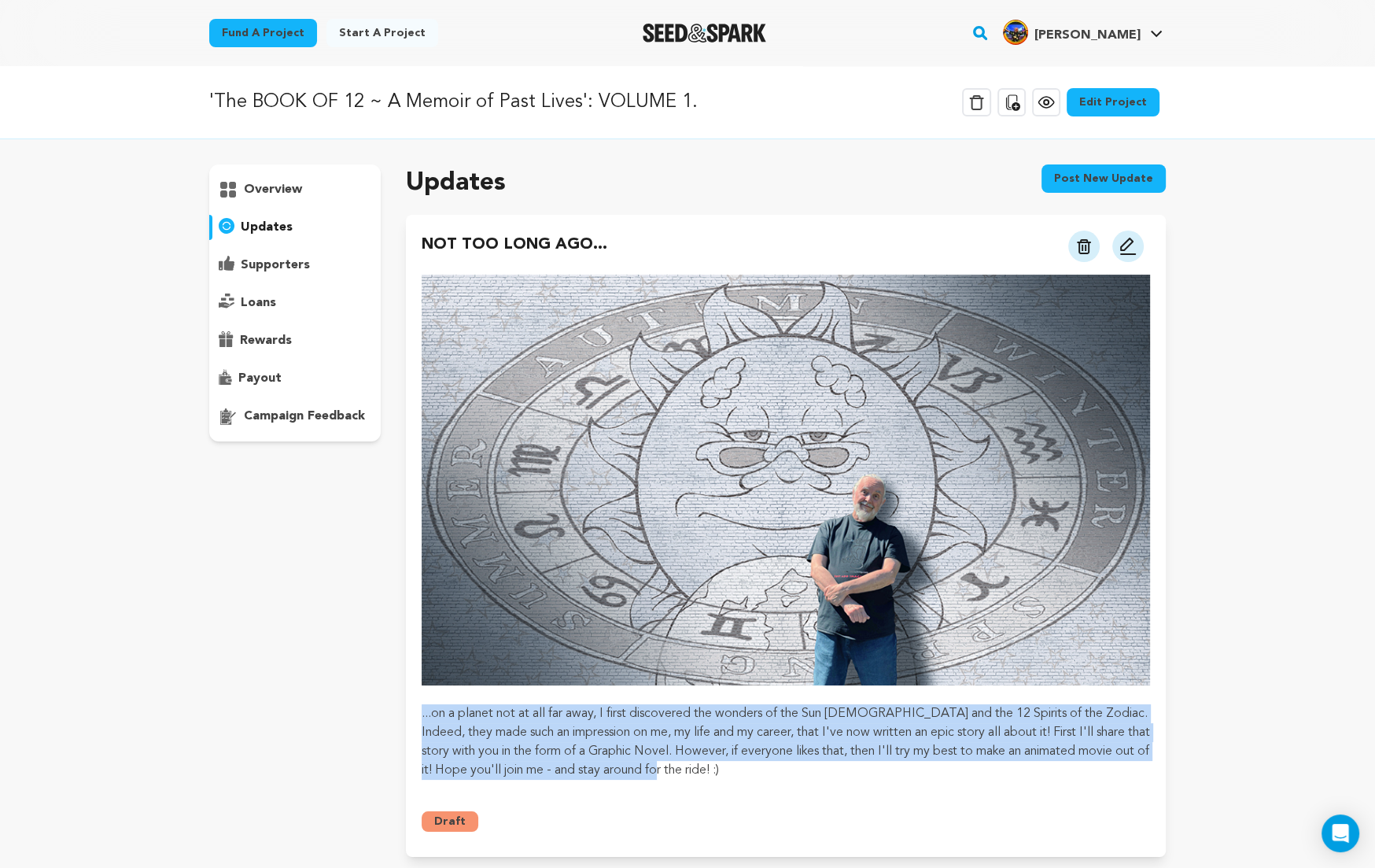
copy p "...on a planet not at all far away, I first discovered the wonders of the Sun G…"
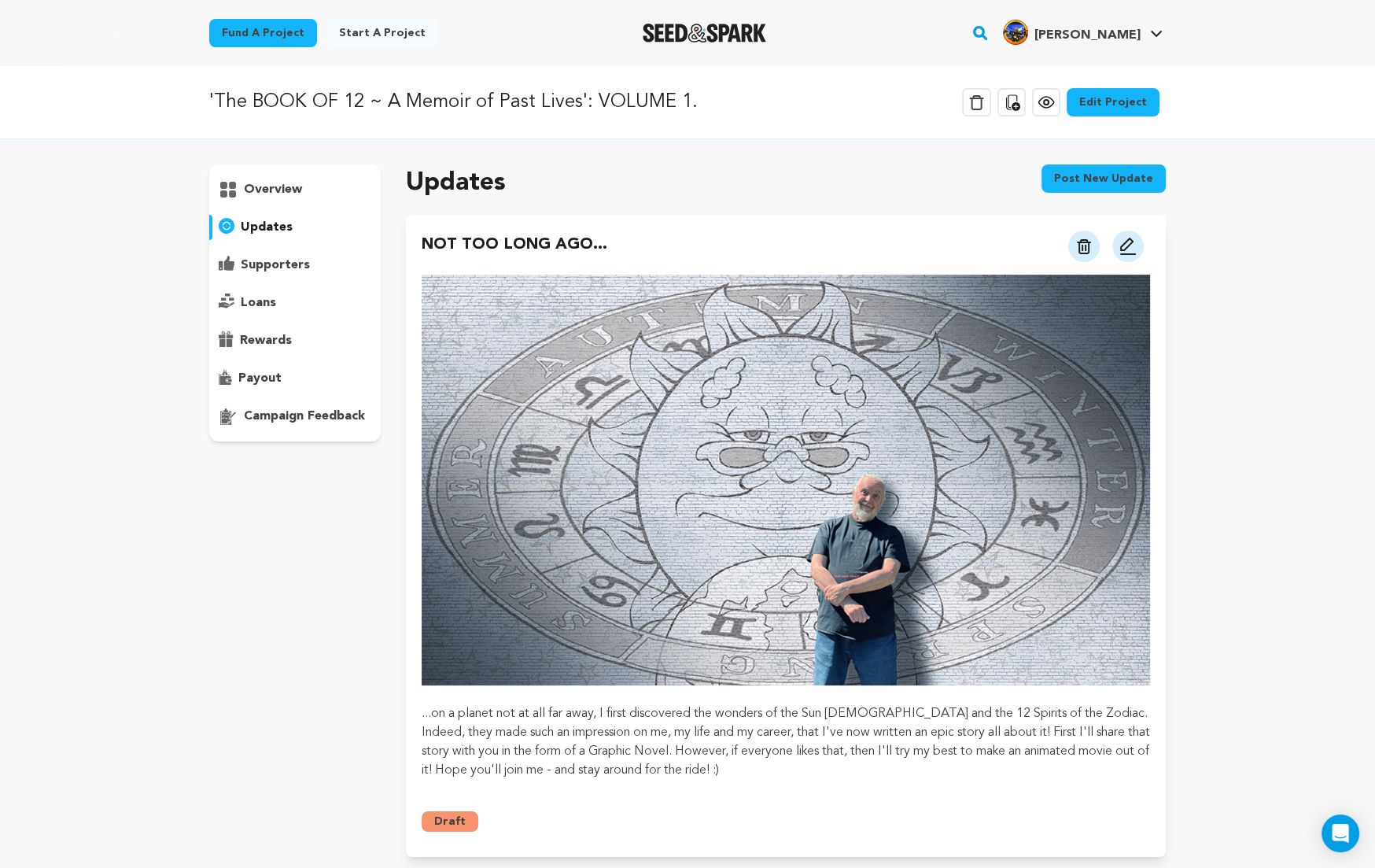
click at [1244, 284] on div "'The BOOK OF 12 ~ A Memoir of Past Lives': VOLUME 1. Delete Campaign Copy publi…" at bounding box center [687, 775] width 1375 height 1418
